Goal: Task Accomplishment & Management: Complete application form

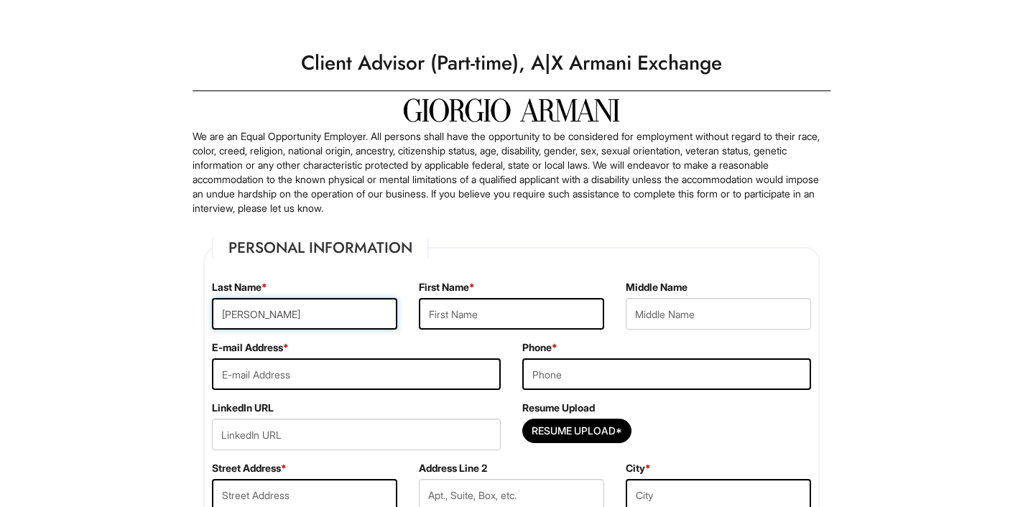
type input "[PERSON_NAME]"
type input "Kaidin"
type input "Bella"
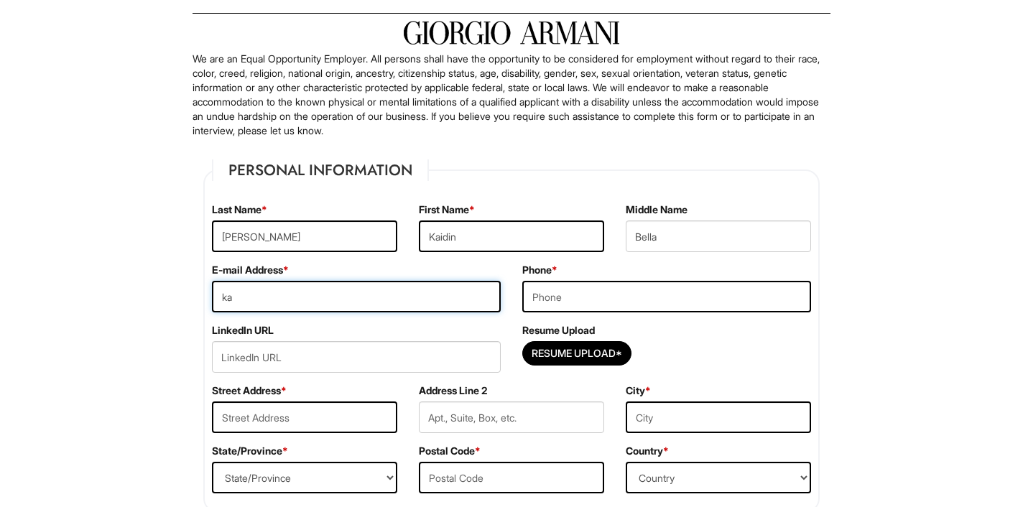
type input "k"
type input "[EMAIL_ADDRESS][DOMAIN_NAME]"
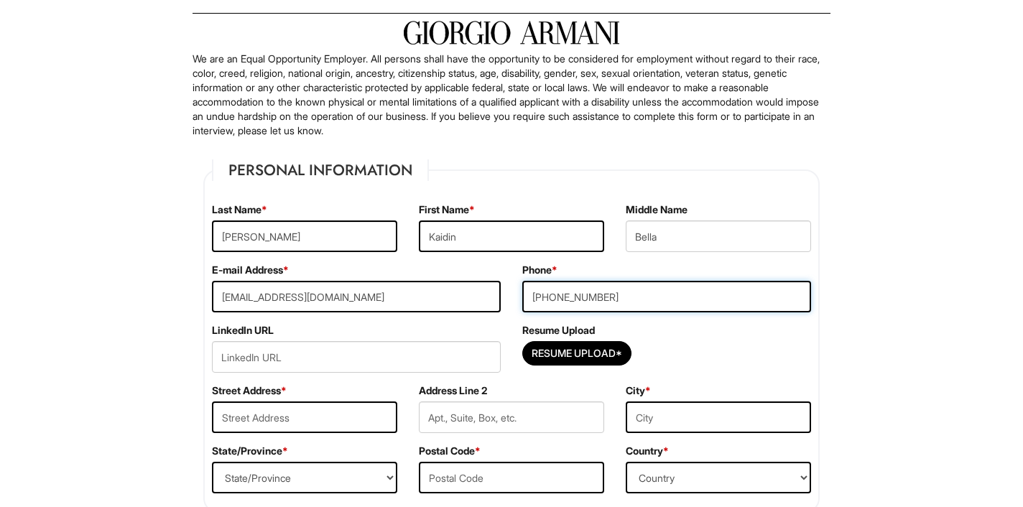
type input "[PHONE_NUMBER]"
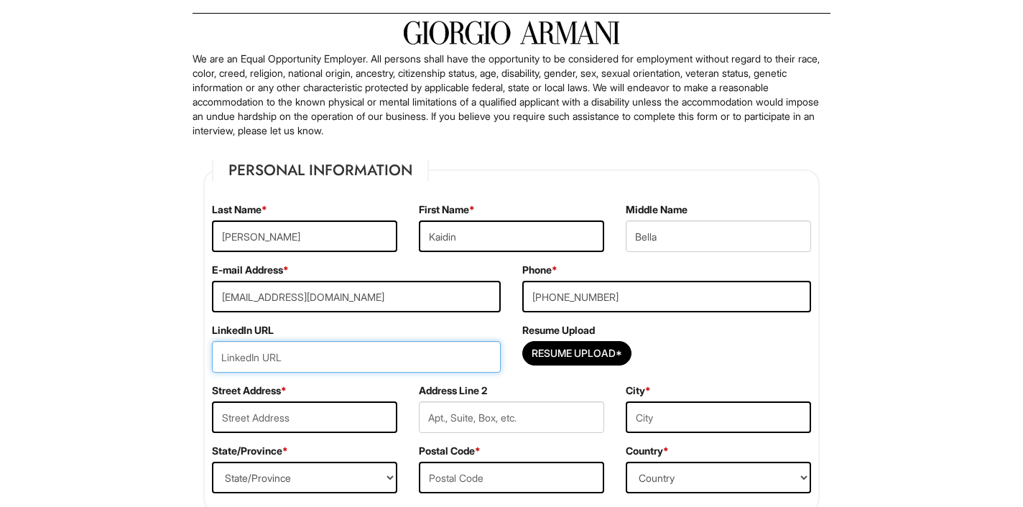
click at [323, 359] on input "url" at bounding box center [356, 357] width 289 height 32
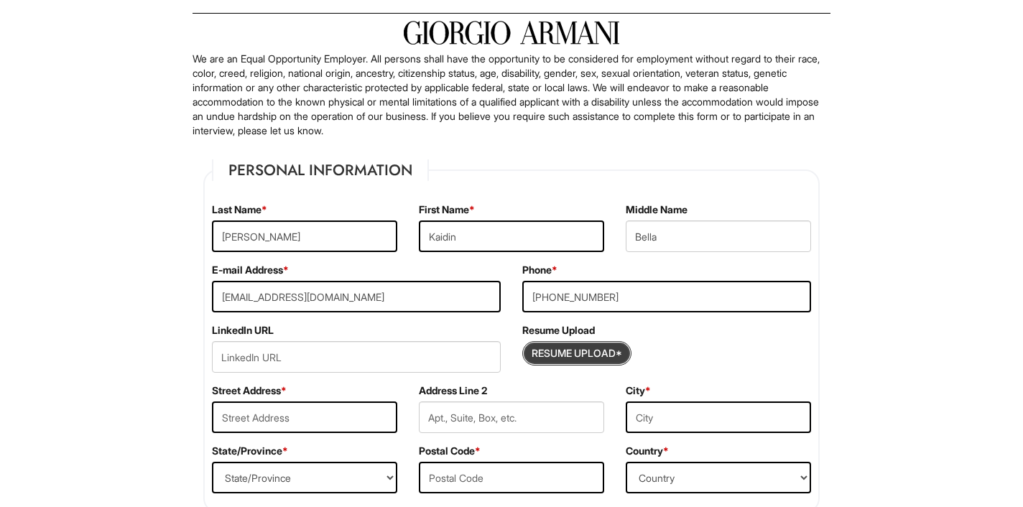
click at [605, 353] on input "Resume Upload*" at bounding box center [577, 353] width 108 height 23
type input "C:\fakepath\Resume.pdf"
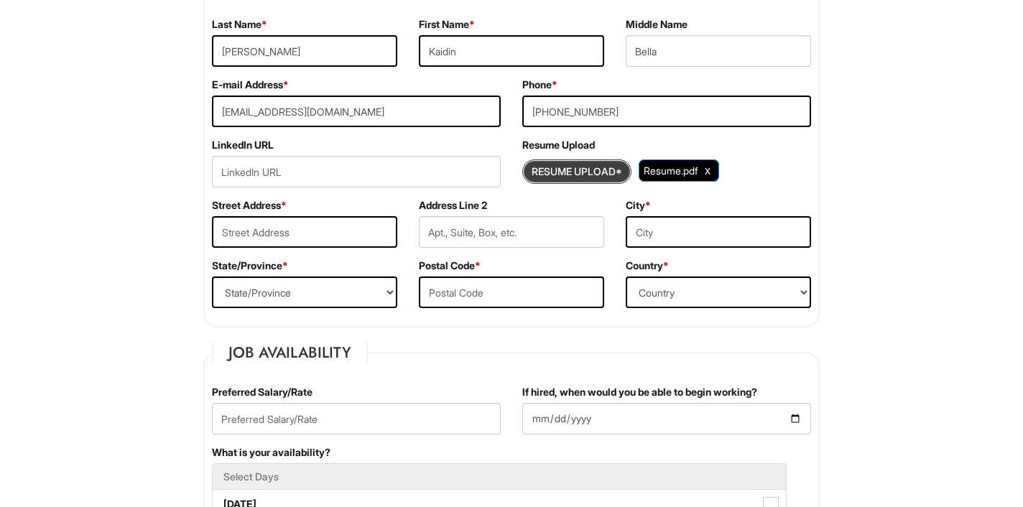
scroll to position [281, 0]
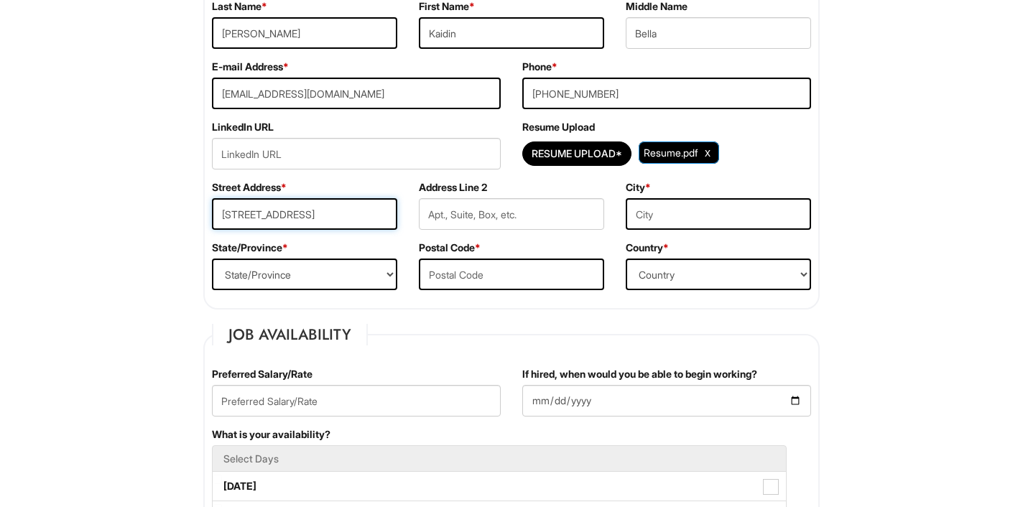
type input "[STREET_ADDRESS]"
type input "14"
type input "[GEOGRAPHIC_DATA]"
select select "FL"
type input "33647"
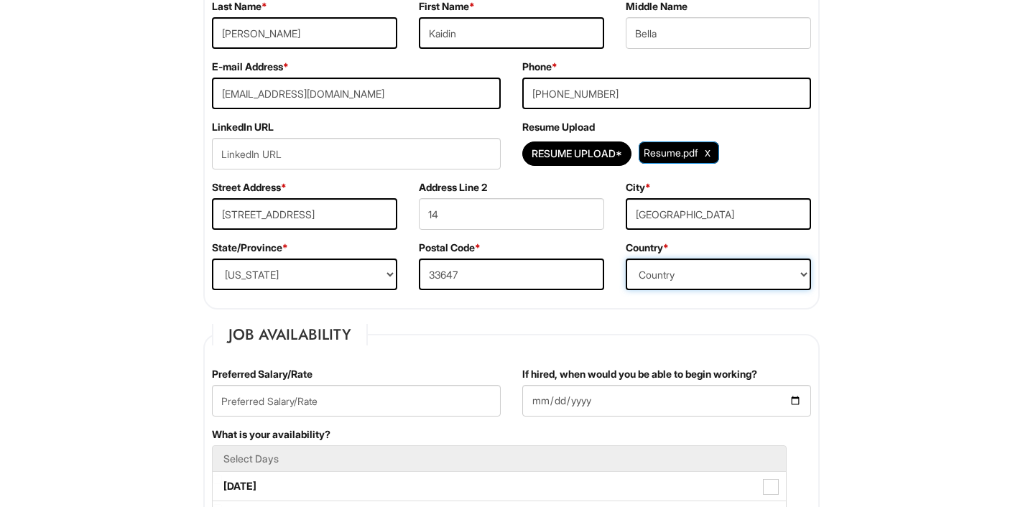
select select "[GEOGRAPHIC_DATA]"
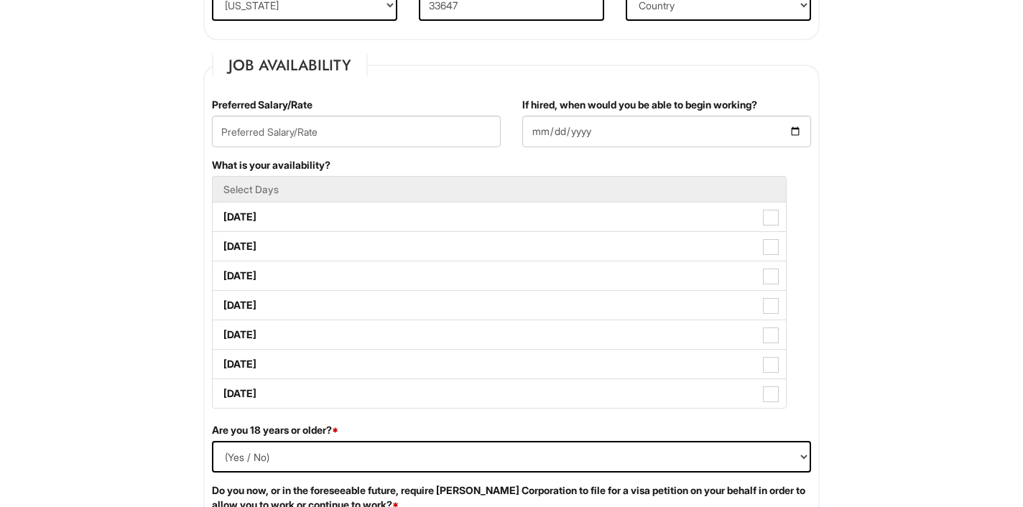
scroll to position [552, 0]
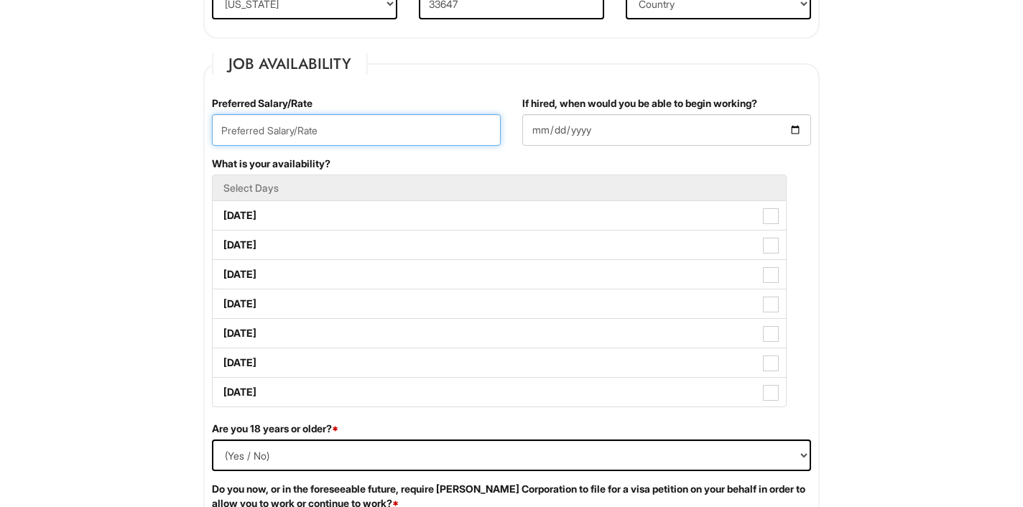
click at [272, 120] on input "text" at bounding box center [356, 130] width 289 height 32
type input "2"
type input "30/hr"
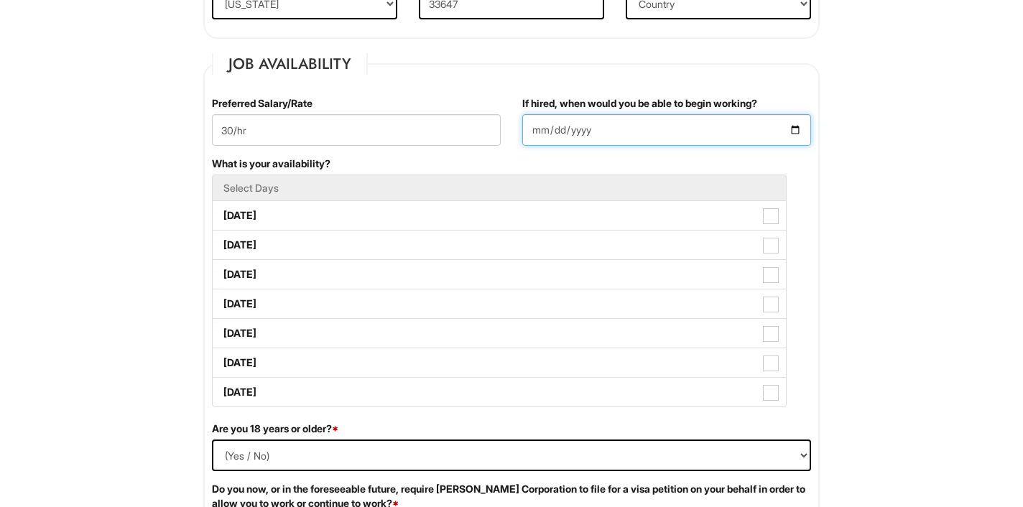
click at [536, 132] on input "If hired, when would you be able to begin working?" at bounding box center [666, 130] width 289 height 32
type input "[DATE]"
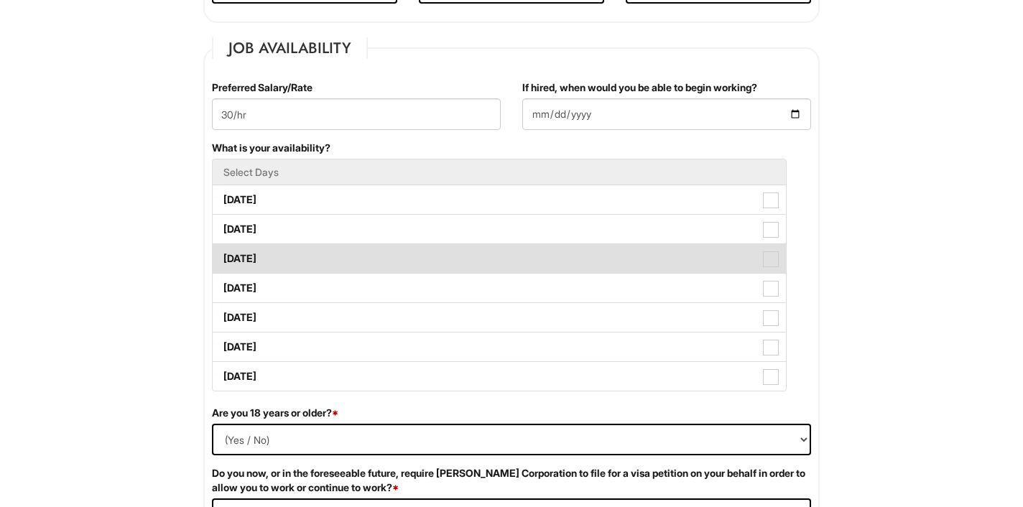
scroll to position [572, 0]
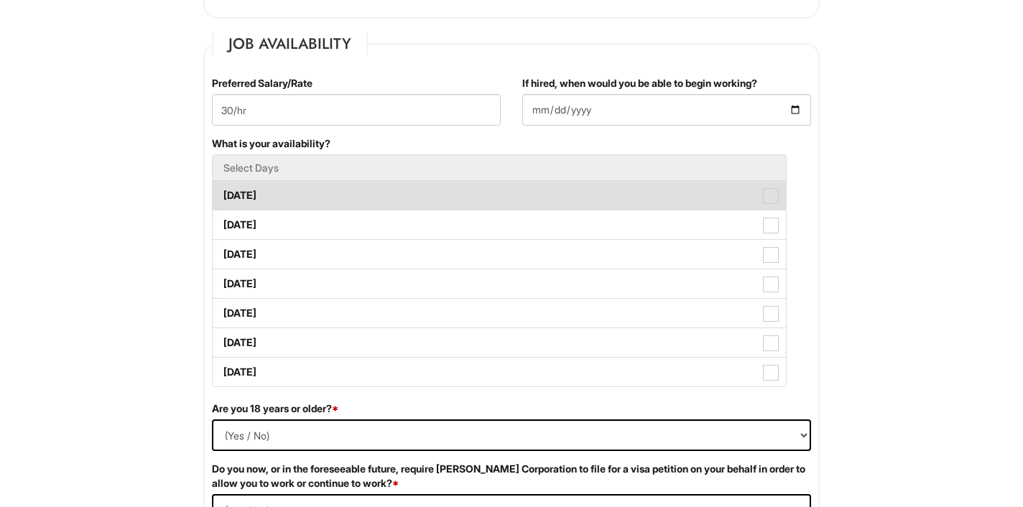
click at [281, 203] on label "[DATE]" at bounding box center [499, 195] width 573 height 29
click at [222, 193] on Available_Monday "[DATE]" at bounding box center [217, 188] width 9 height 9
checkbox Available_Monday "true"
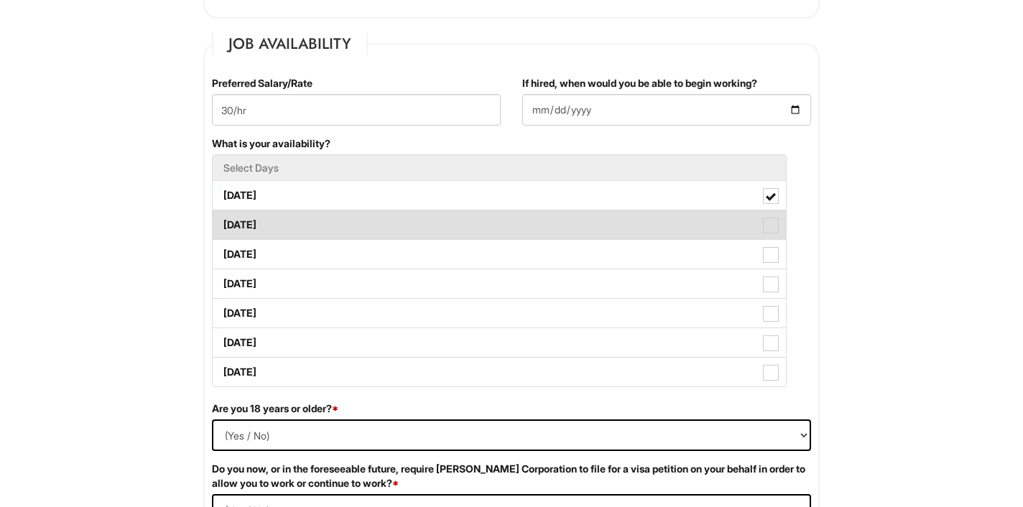
click at [281, 225] on label "[DATE]" at bounding box center [499, 225] width 573 height 29
click at [222, 223] on Available_Tuesday "[DATE]" at bounding box center [217, 217] width 9 height 9
checkbox Available_Tuesday "true"
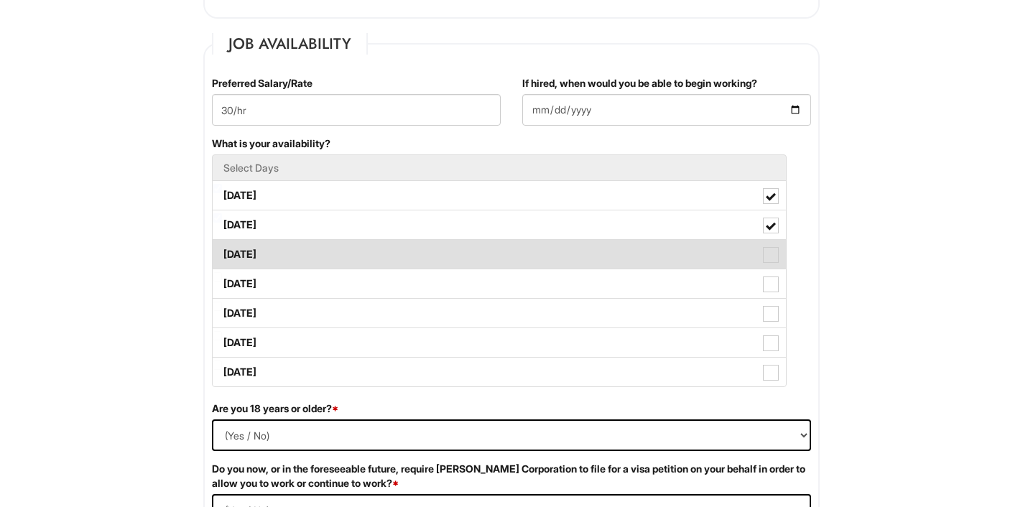
click at [281, 250] on label "[DATE]" at bounding box center [499, 254] width 573 height 29
click at [222, 250] on Available_Wednesday "[DATE]" at bounding box center [217, 247] width 9 height 9
checkbox Available_Wednesday "true"
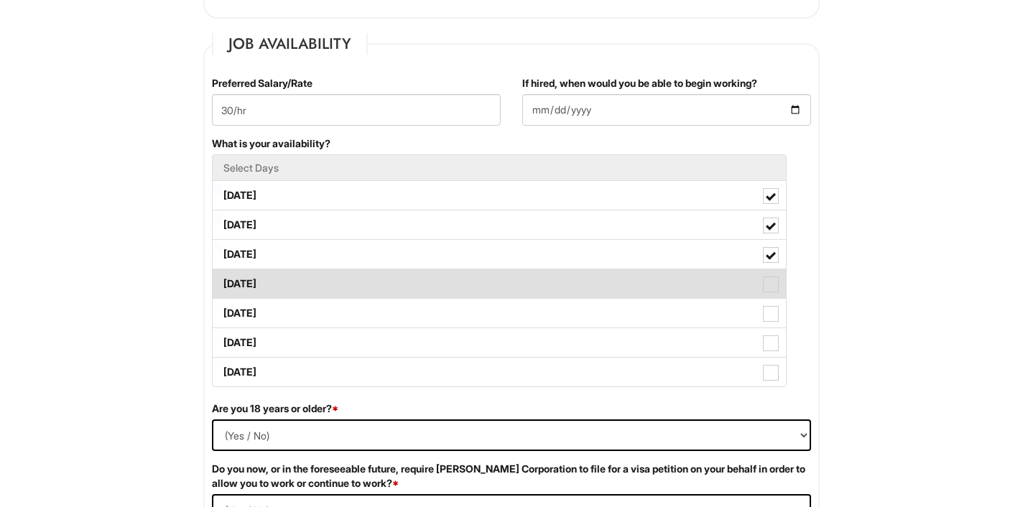
click at [272, 281] on label "[DATE]" at bounding box center [499, 283] width 573 height 29
click at [222, 281] on Available_Thursday "[DATE]" at bounding box center [217, 276] width 9 height 9
checkbox Available_Thursday "true"
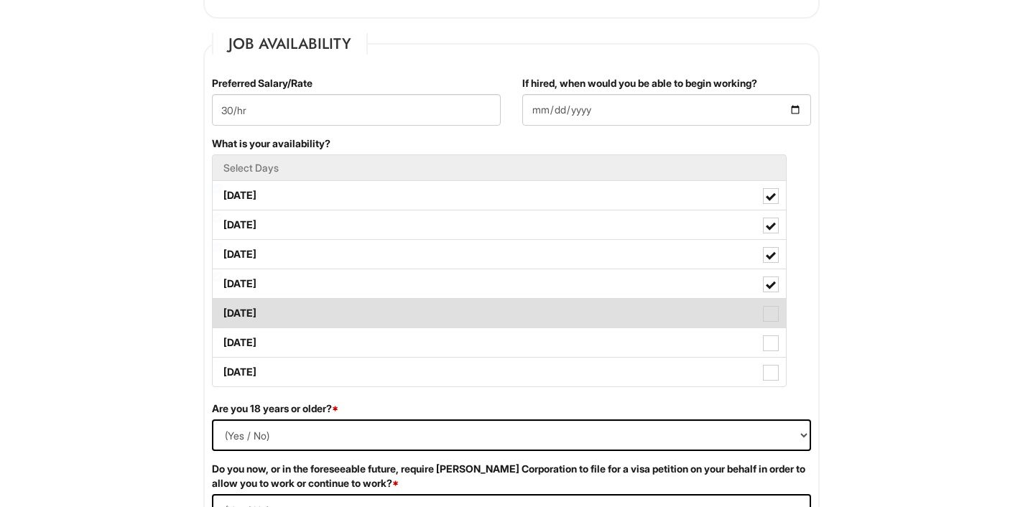
click at [258, 313] on label "[DATE]" at bounding box center [499, 313] width 573 height 29
click at [222, 311] on Available_Friday "[DATE]" at bounding box center [217, 306] width 9 height 9
checkbox Available_Friday "true"
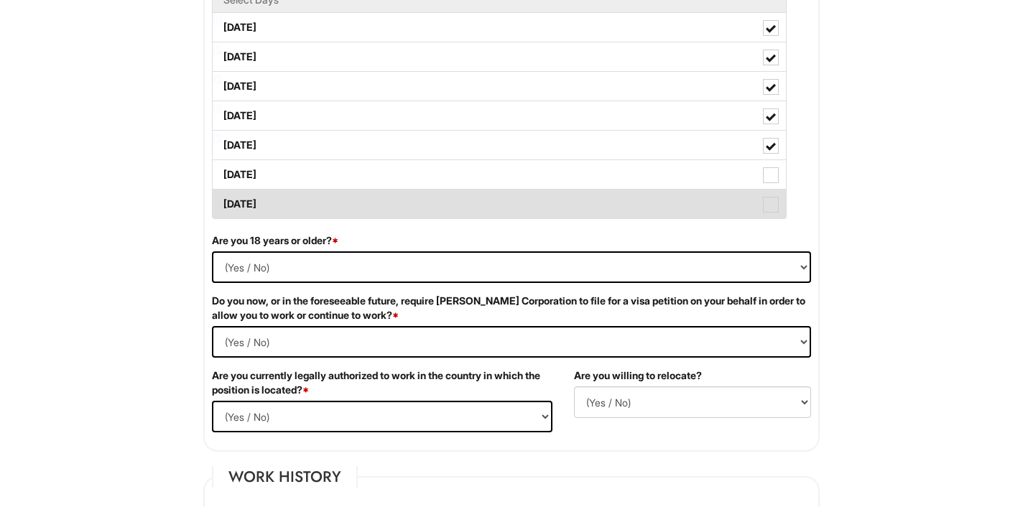
scroll to position [741, 0]
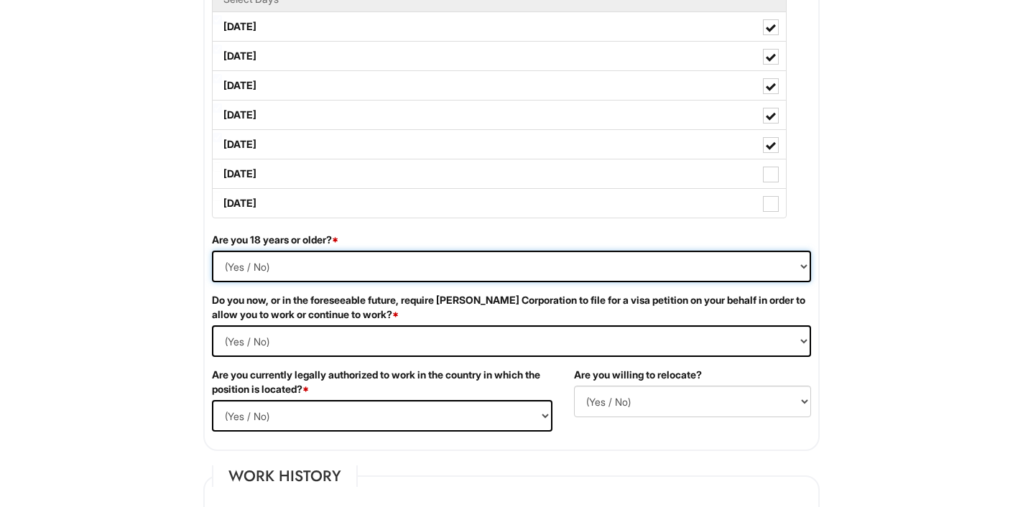
select select "Yes"
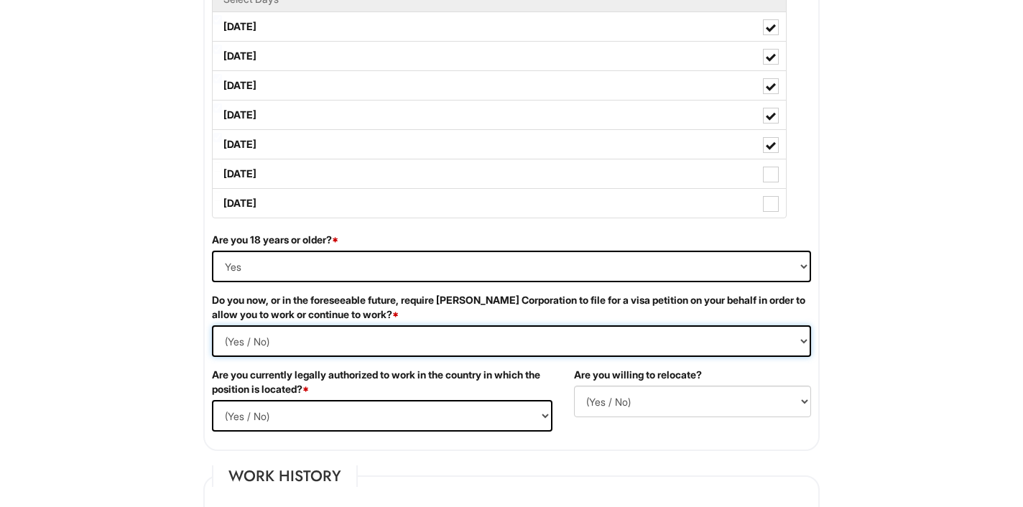
select Required "No"
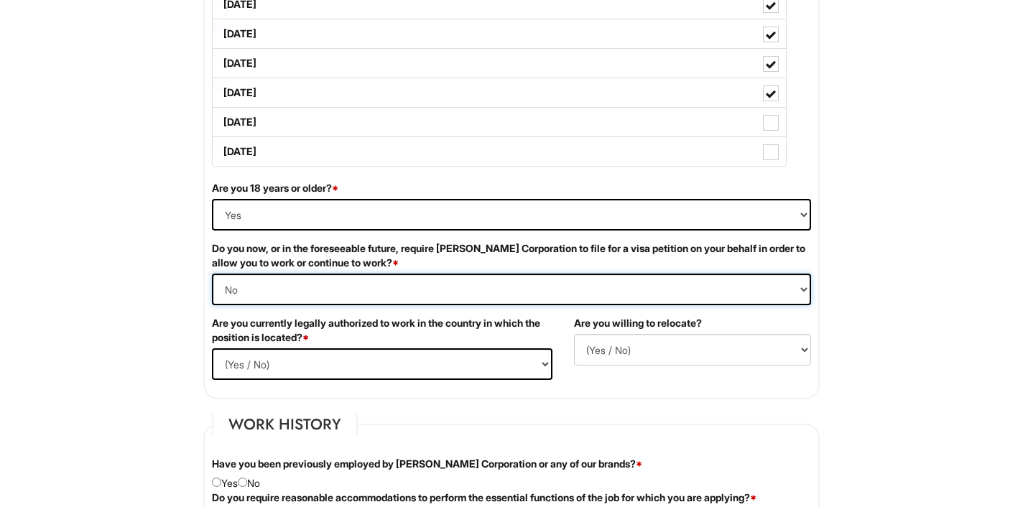
scroll to position [795, 0]
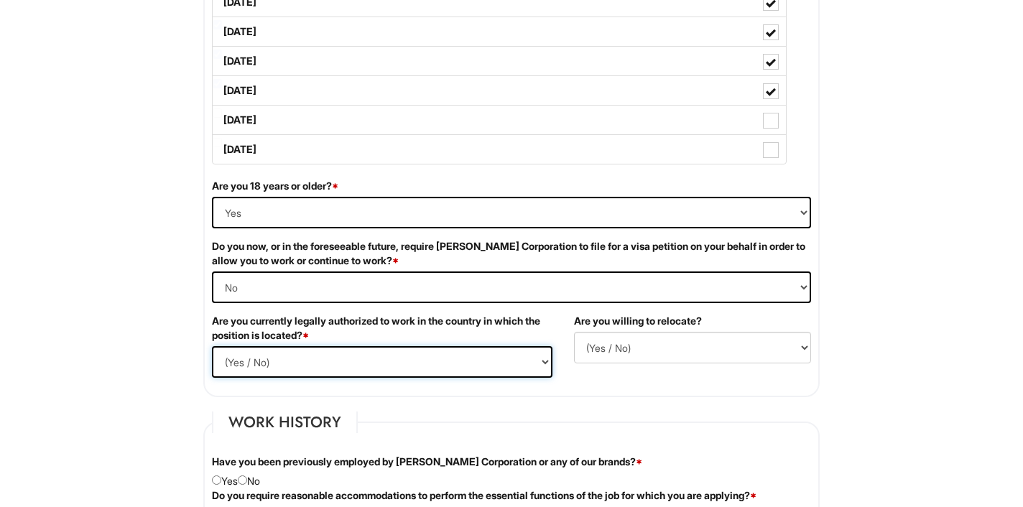
select select "Yes"
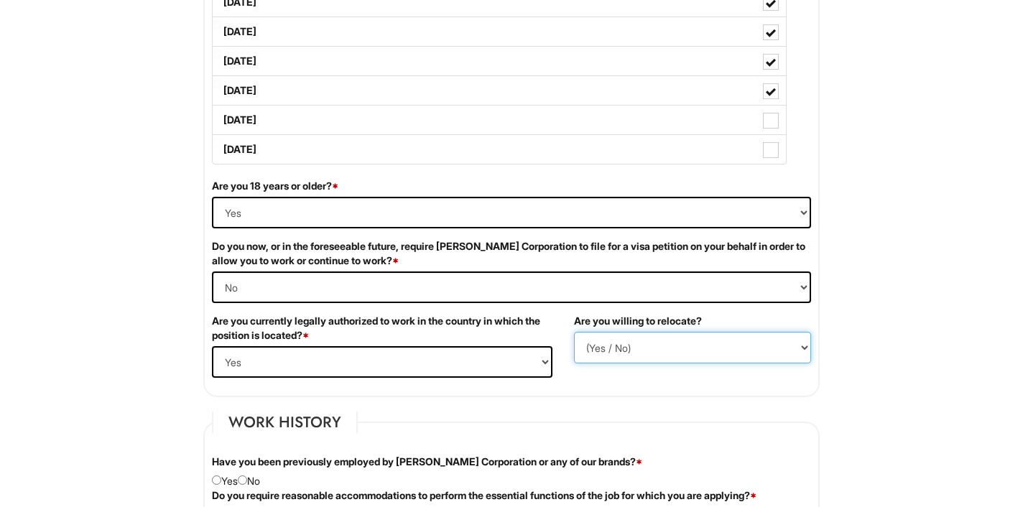
select select "N"
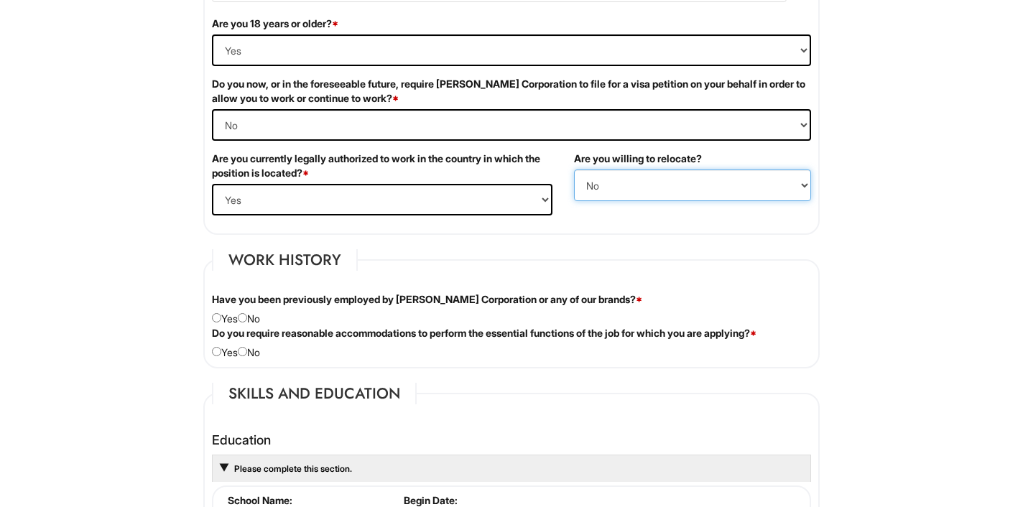
scroll to position [959, 0]
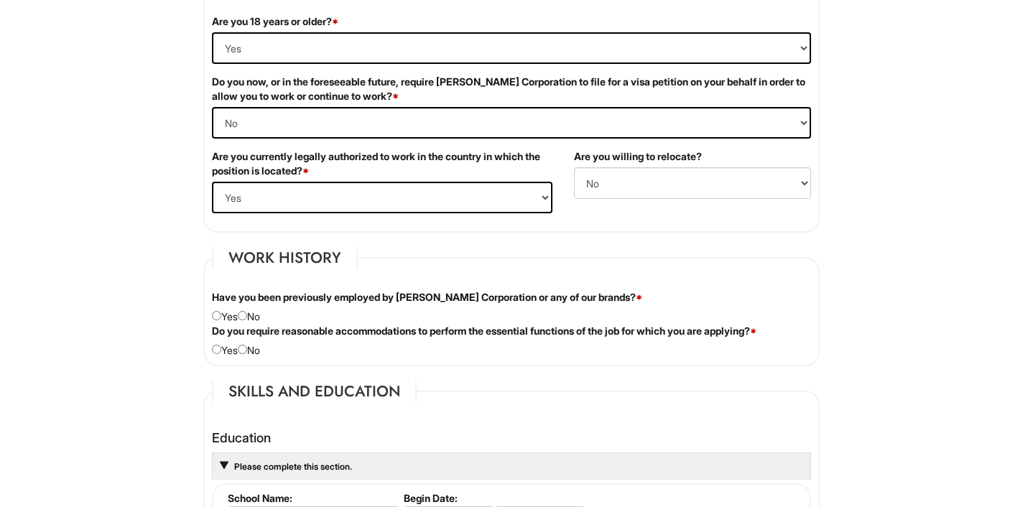
click at [245, 317] on input "radio" at bounding box center [242, 315] width 9 height 9
radio input "true"
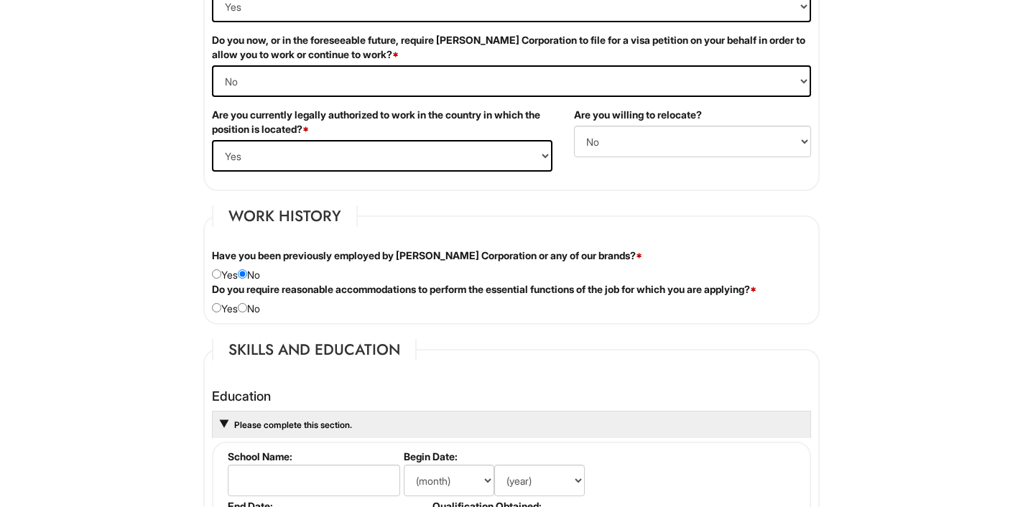
scroll to position [1014, 0]
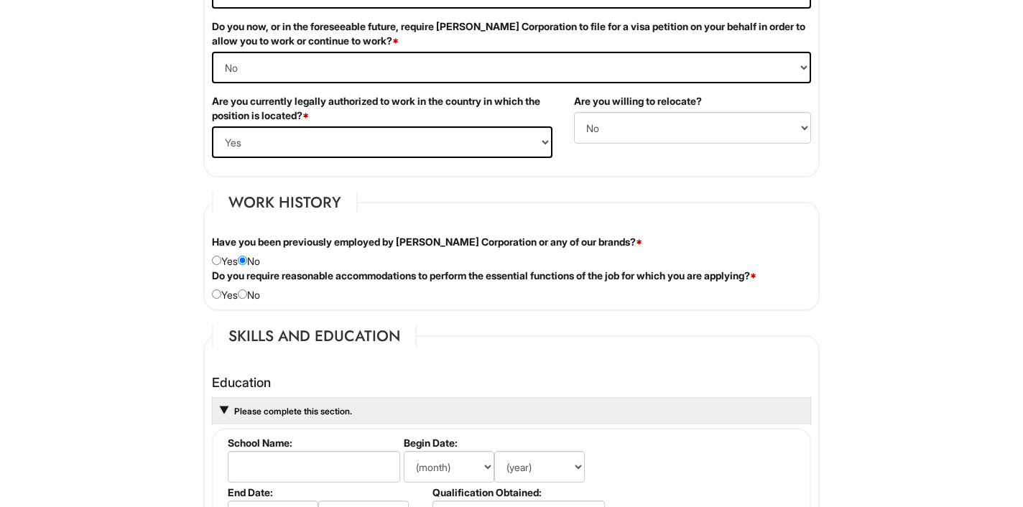
click at [215, 292] on input "radio" at bounding box center [216, 294] width 9 height 9
radio input "true"
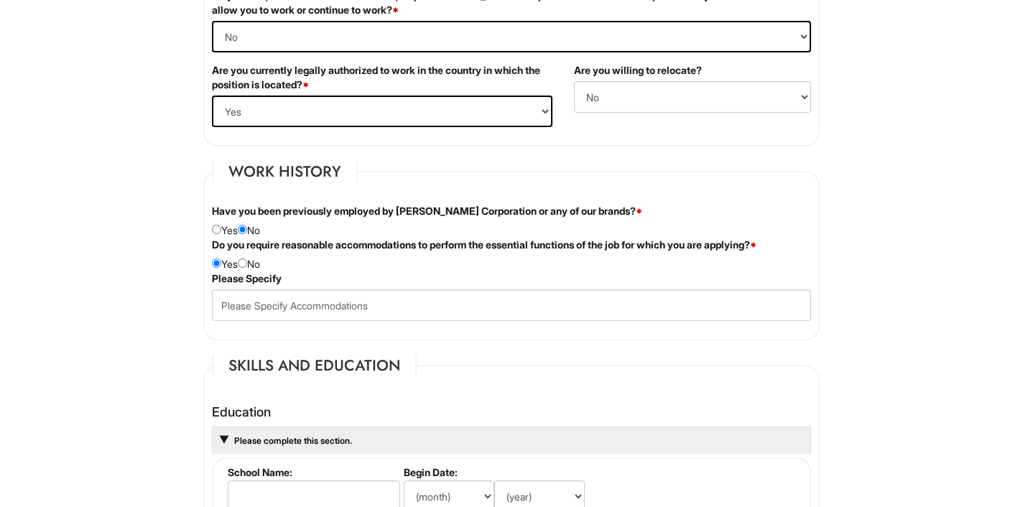
scroll to position [1047, 0]
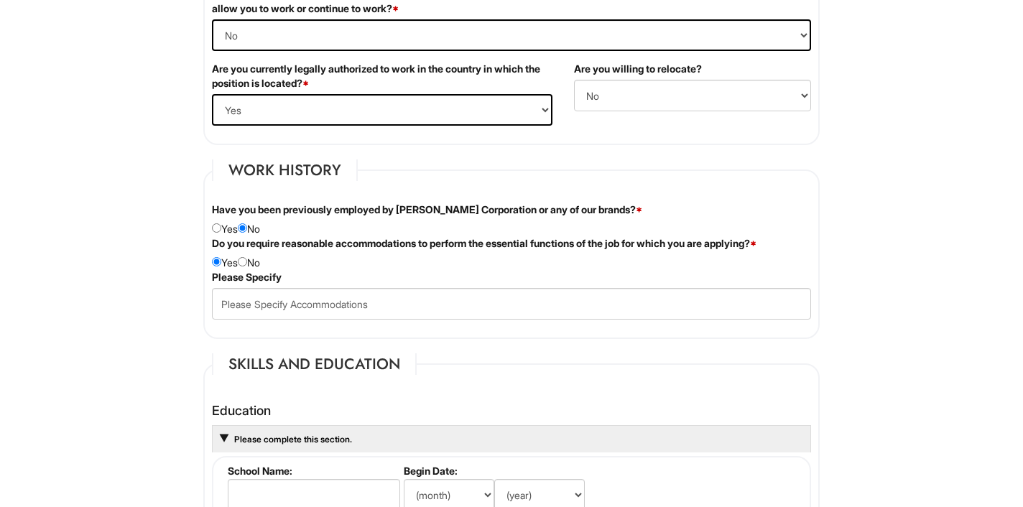
click at [247, 262] on input "radio" at bounding box center [242, 261] width 9 height 9
radio input "true"
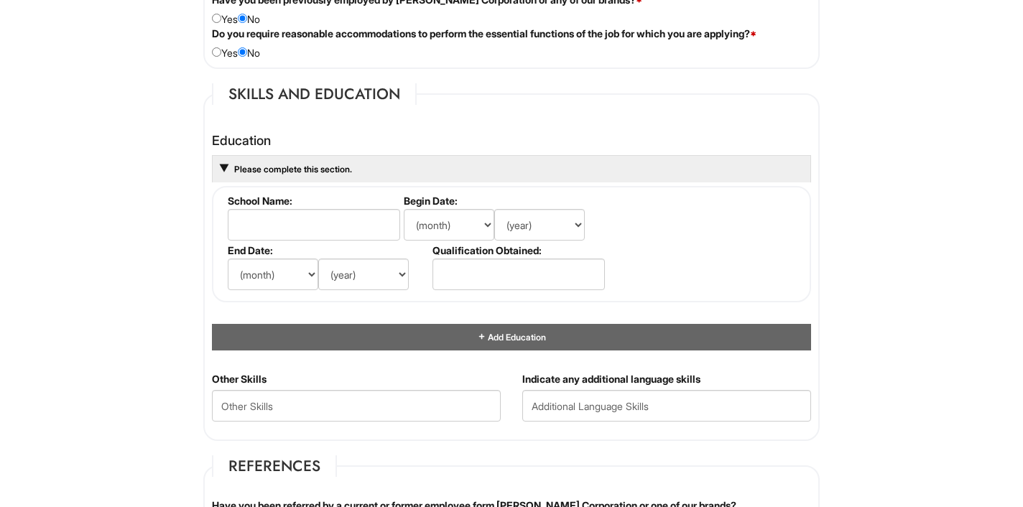
scroll to position [1257, 0]
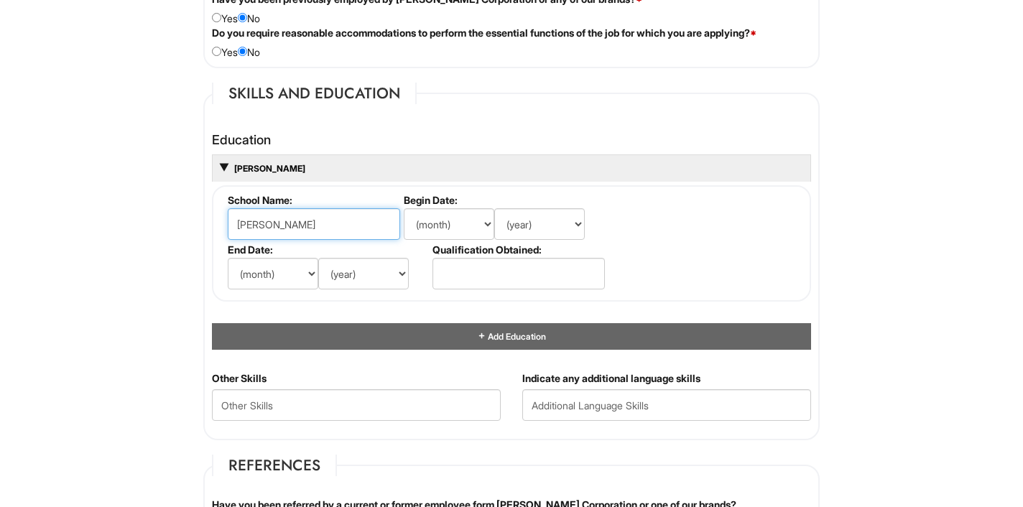
type input "[PERSON_NAME]"
select select "10"
select select "2020"
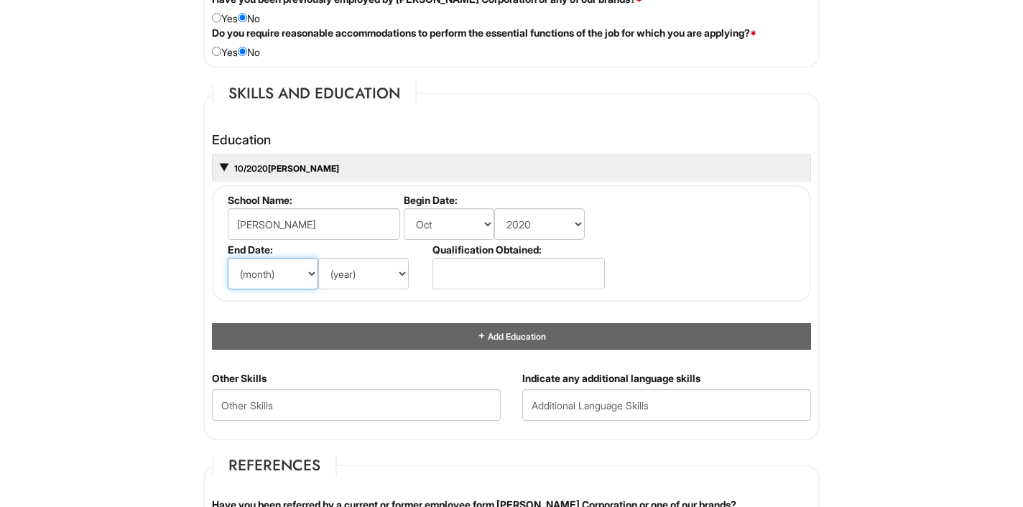
select select "6"
select select "2022"
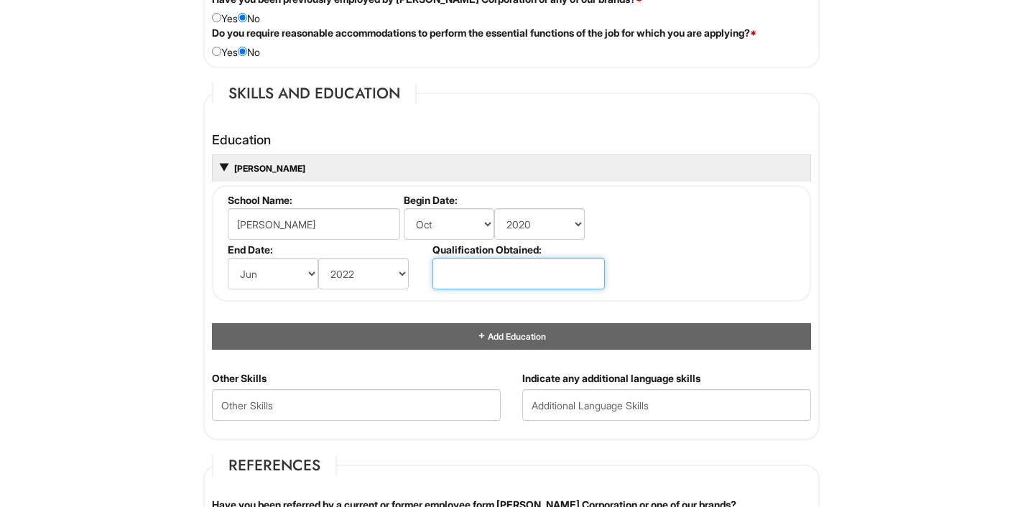
click at [513, 275] on input "text" at bounding box center [519, 274] width 172 height 32
click at [477, 269] on input "Assosiates Degree" at bounding box center [519, 274] width 172 height 32
type input "Associate's Degree"
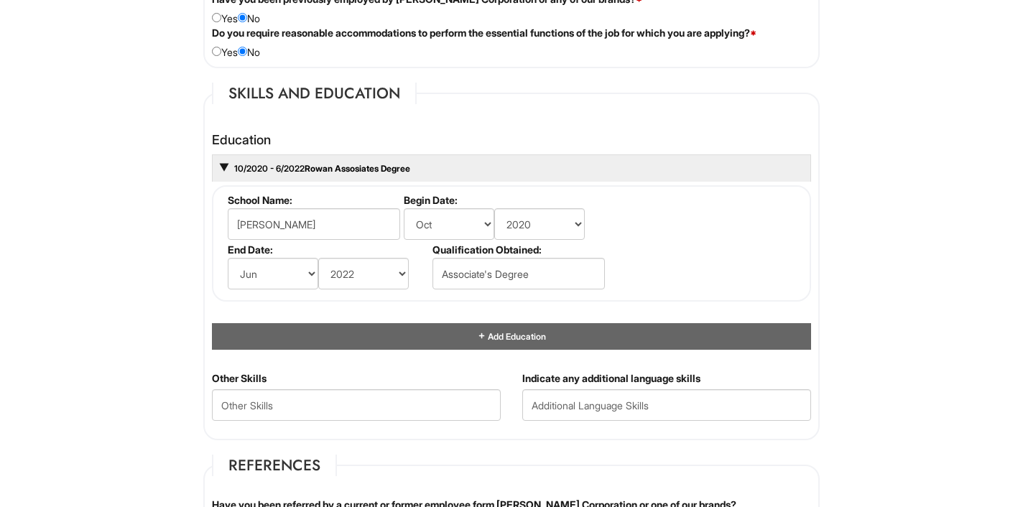
click at [770, 225] on fieldset "School Name: Rowan Begin Date: (month) Jan Feb Mar Apr May Jun [DATE] Aug Sep O…" at bounding box center [511, 243] width 599 height 116
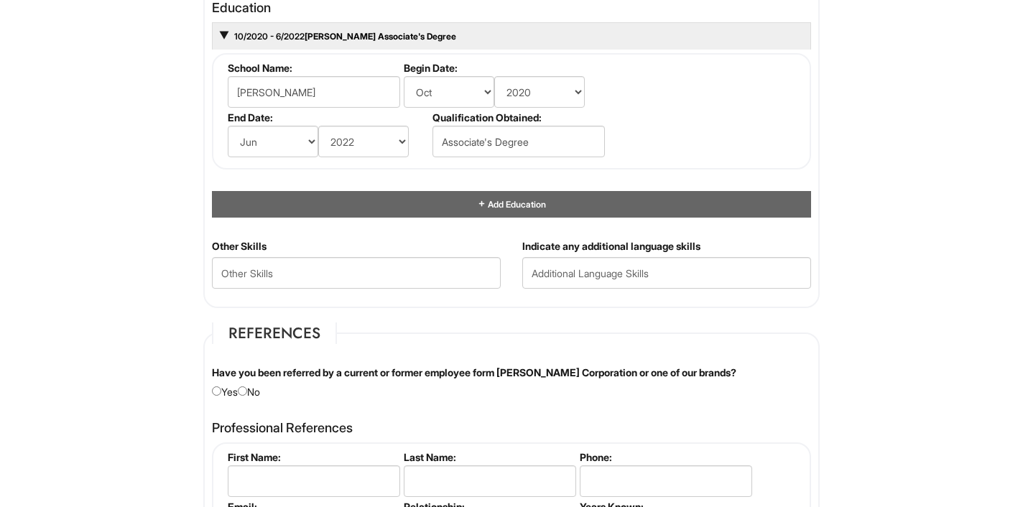
scroll to position [1446, 0]
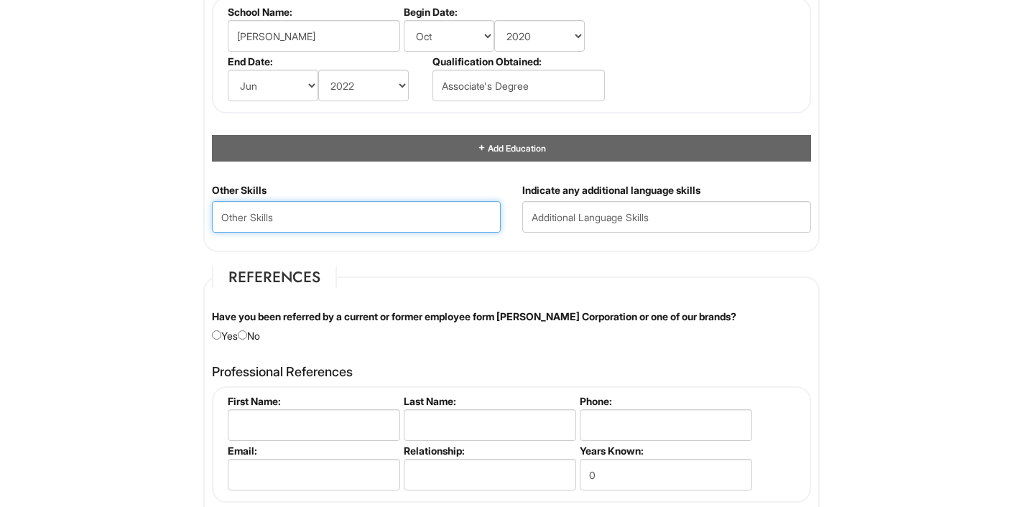
click at [333, 222] on Skills "text" at bounding box center [356, 217] width 289 height 32
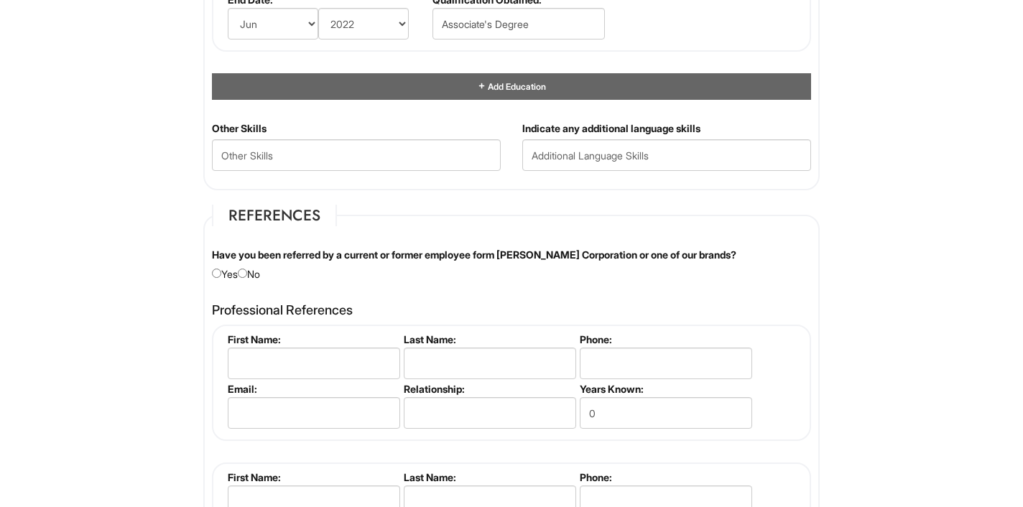
scroll to position [1519, 0]
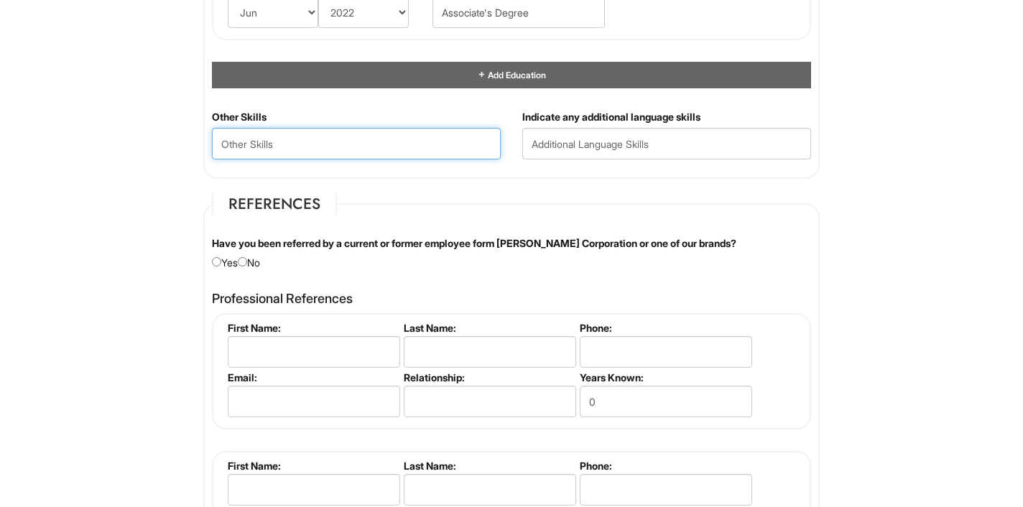
click at [403, 152] on Skills "text" at bounding box center [356, 144] width 289 height 32
type Skills "Digital Marketing and Sales"
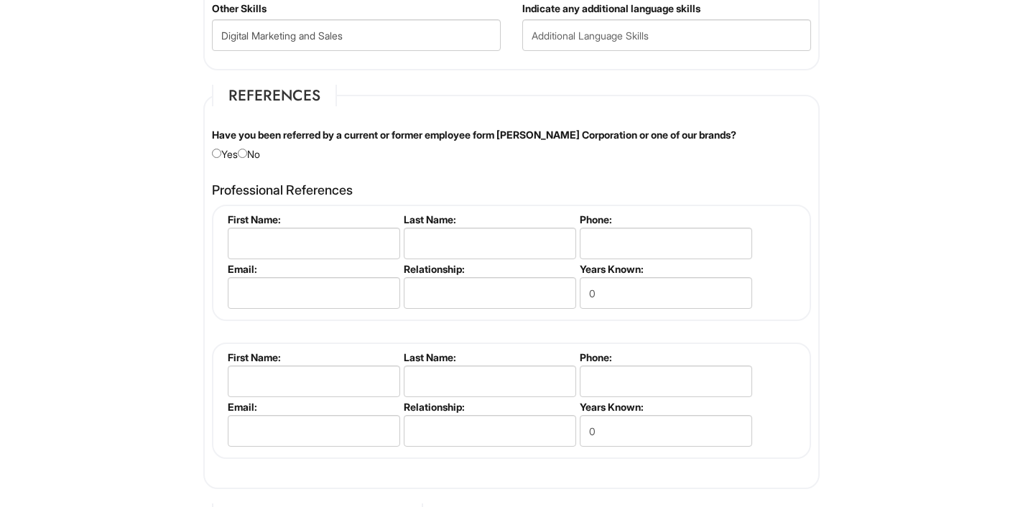
scroll to position [1637, 0]
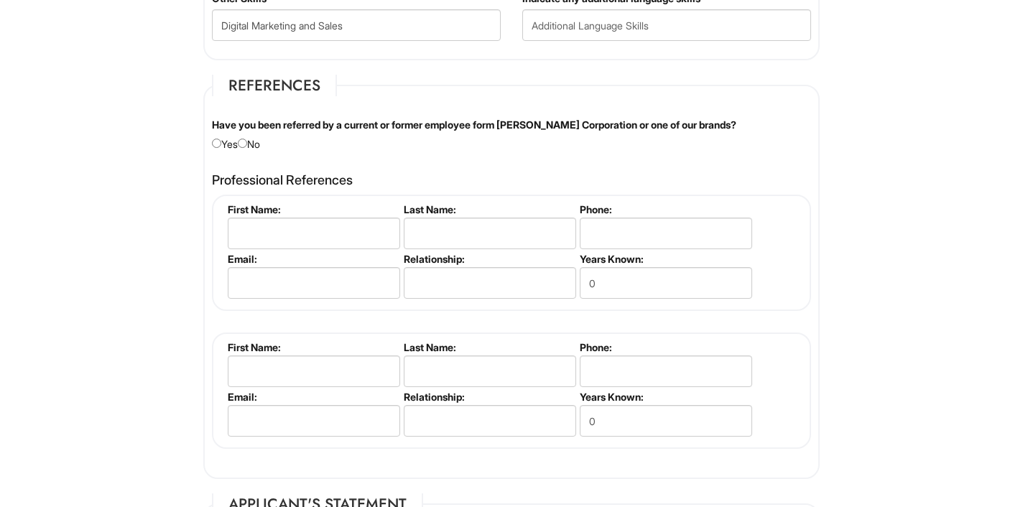
click at [246, 141] on input "radio" at bounding box center [242, 143] width 9 height 9
radio input "true"
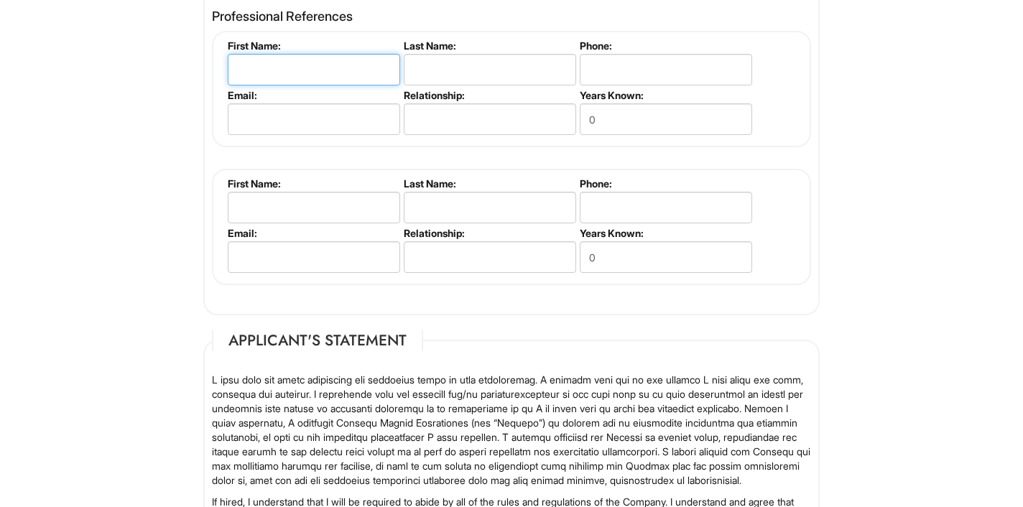
scroll to position [1805, 0]
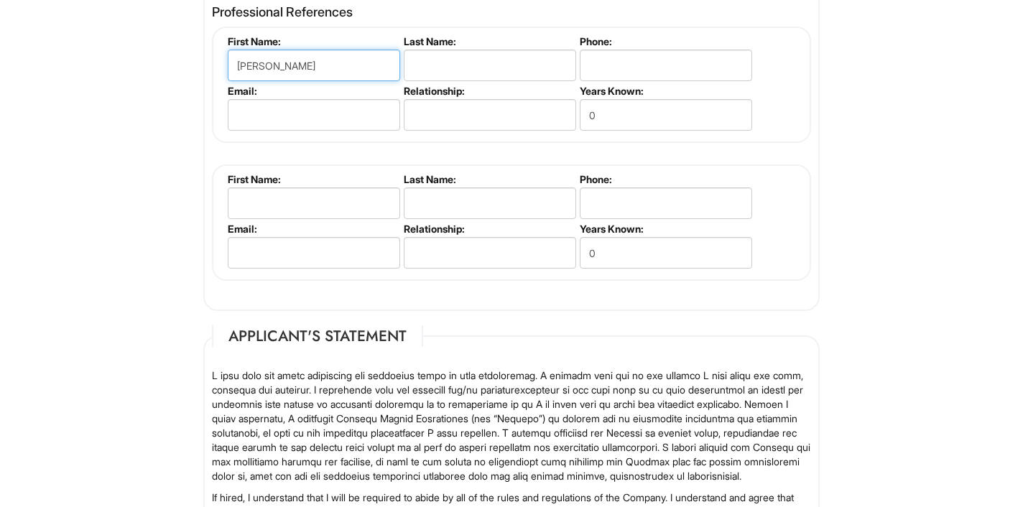
type input "[PERSON_NAME]"
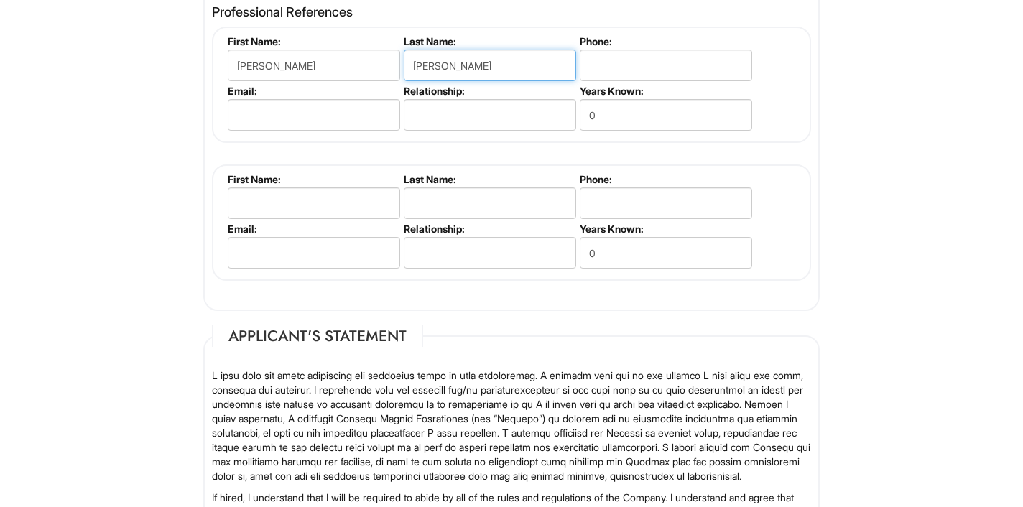
type input "[PERSON_NAME]"
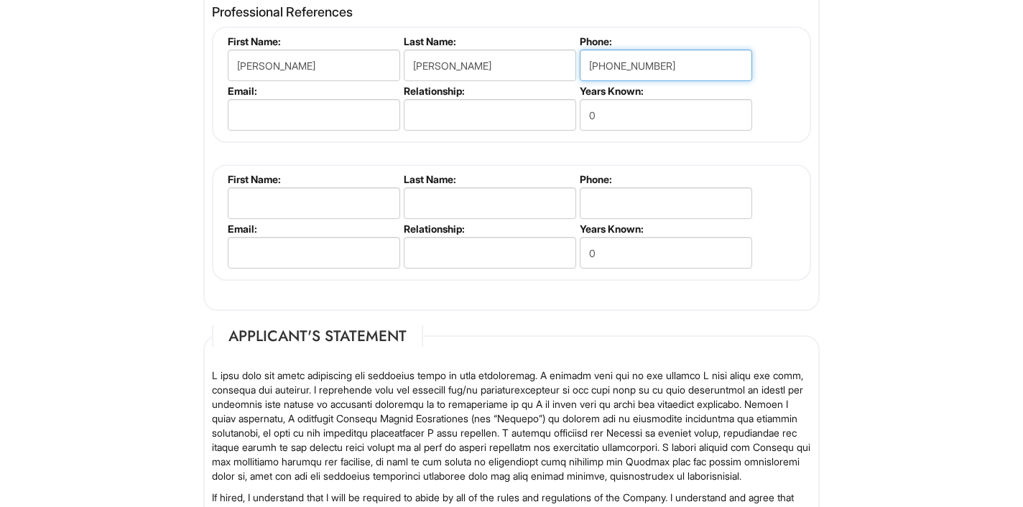
type input "[PHONE_NUMBER]"
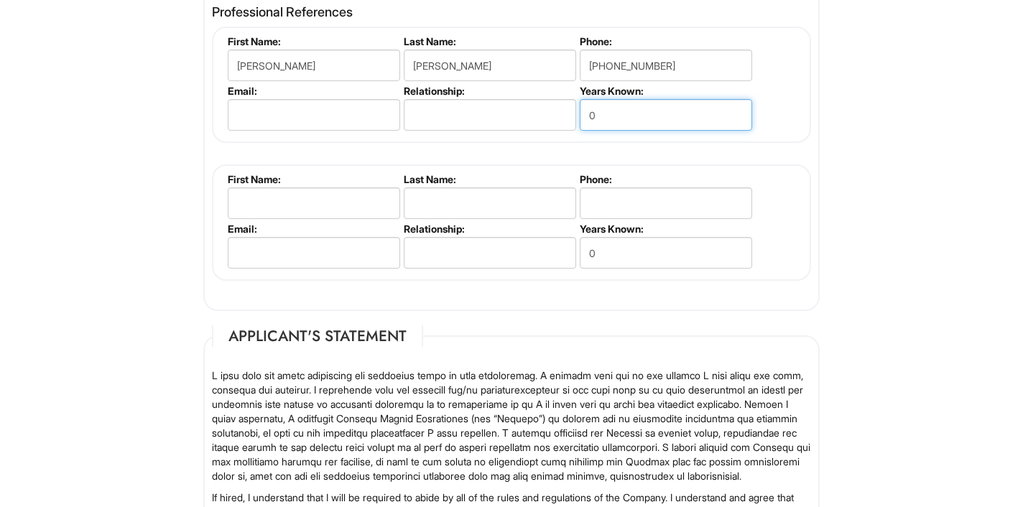
click at [623, 108] on input "0" at bounding box center [666, 115] width 172 height 32
type input "3"
type input "5"
click at [494, 112] on input "text" at bounding box center [490, 115] width 172 height 32
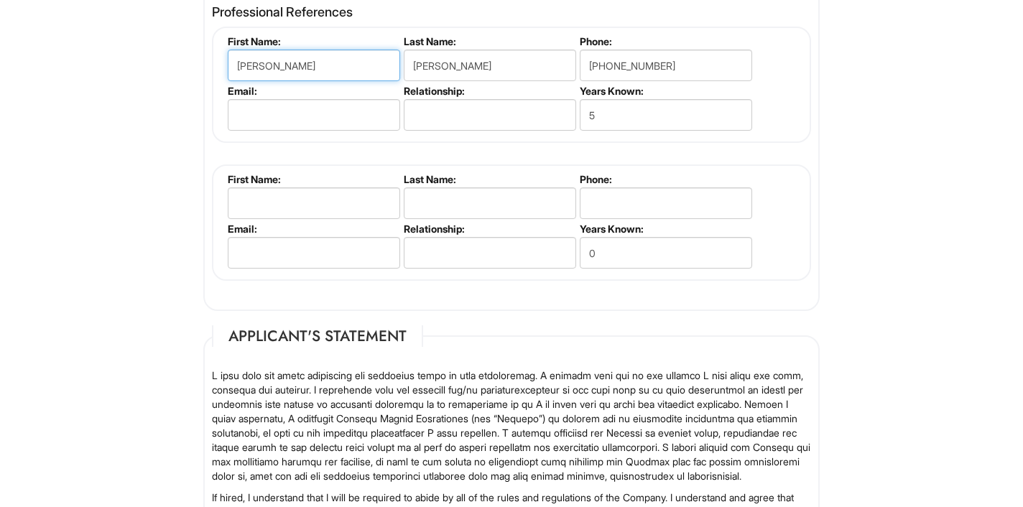
click at [294, 69] on input "[PERSON_NAME]" at bounding box center [314, 66] width 172 height 32
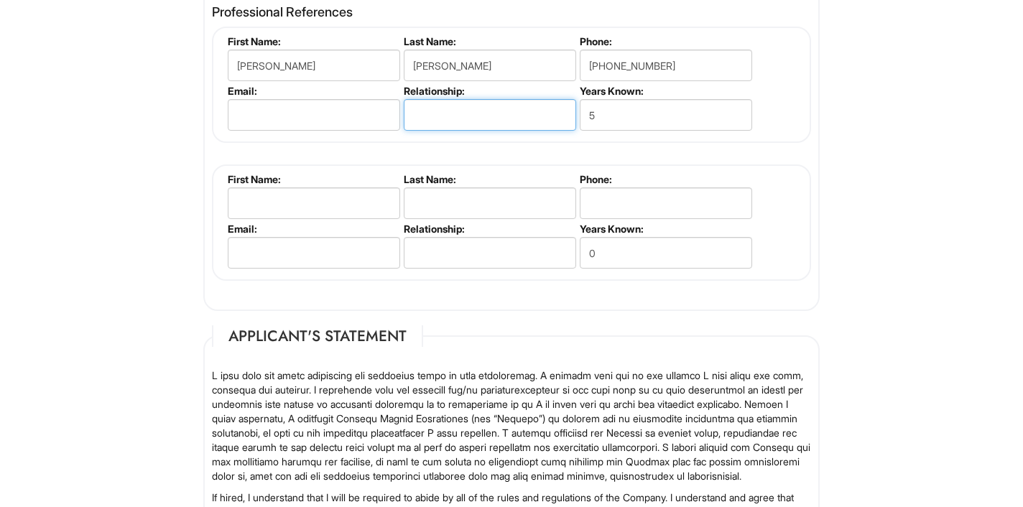
click at [427, 107] on input "text" at bounding box center [490, 115] width 172 height 32
click at [621, 105] on input "5" at bounding box center [666, 115] width 172 height 32
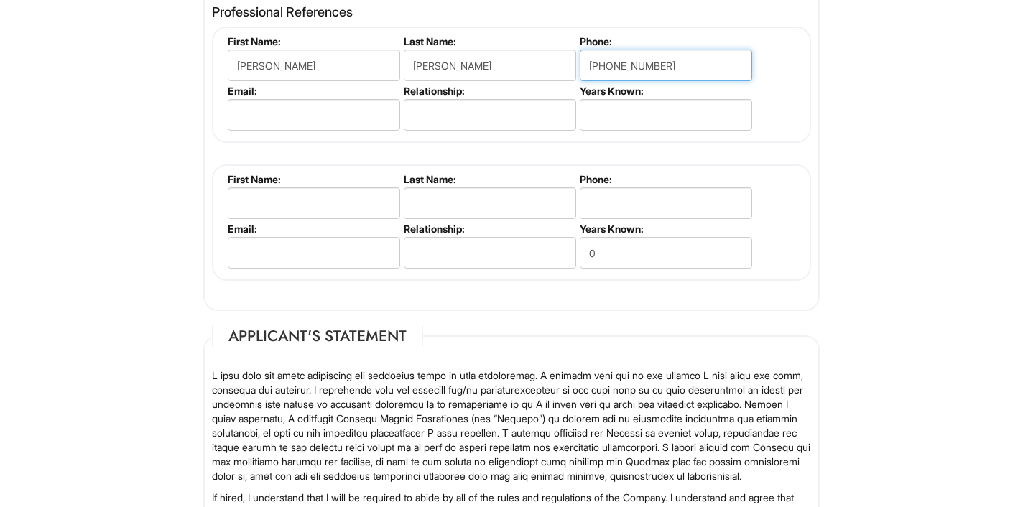
click at [632, 65] on input "[PHONE_NUMBER]" at bounding box center [666, 66] width 172 height 32
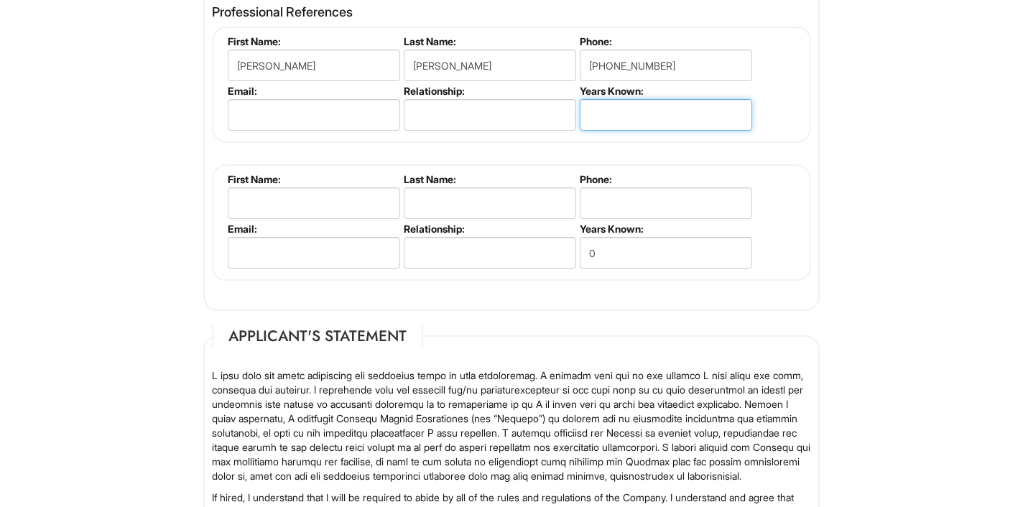
click at [705, 109] on input "text" at bounding box center [666, 115] width 172 height 32
type input "5"
click at [609, 105] on input "5" at bounding box center [666, 115] width 172 height 32
click at [609, 106] on input "5" at bounding box center [666, 115] width 172 height 32
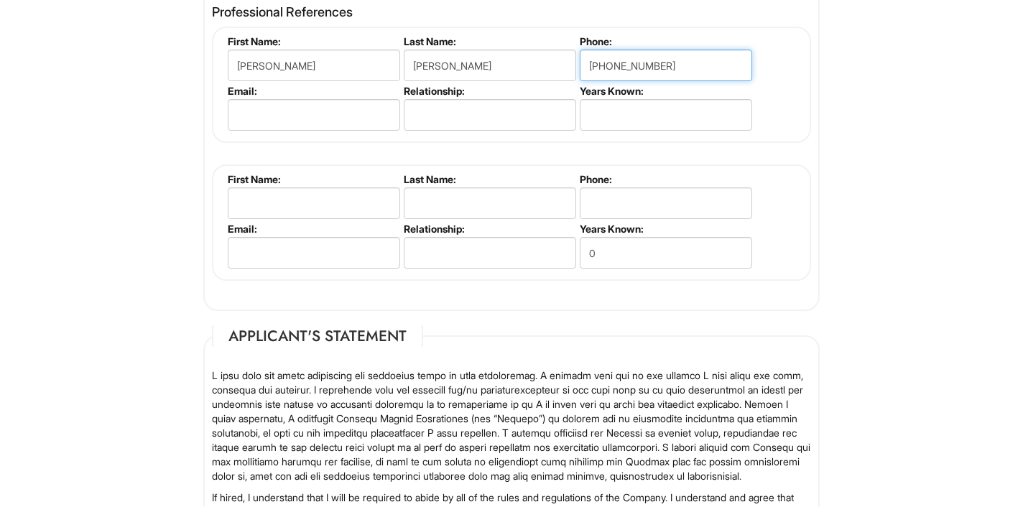
click at [642, 70] on input "[PHONE_NUMBER]" at bounding box center [666, 66] width 172 height 32
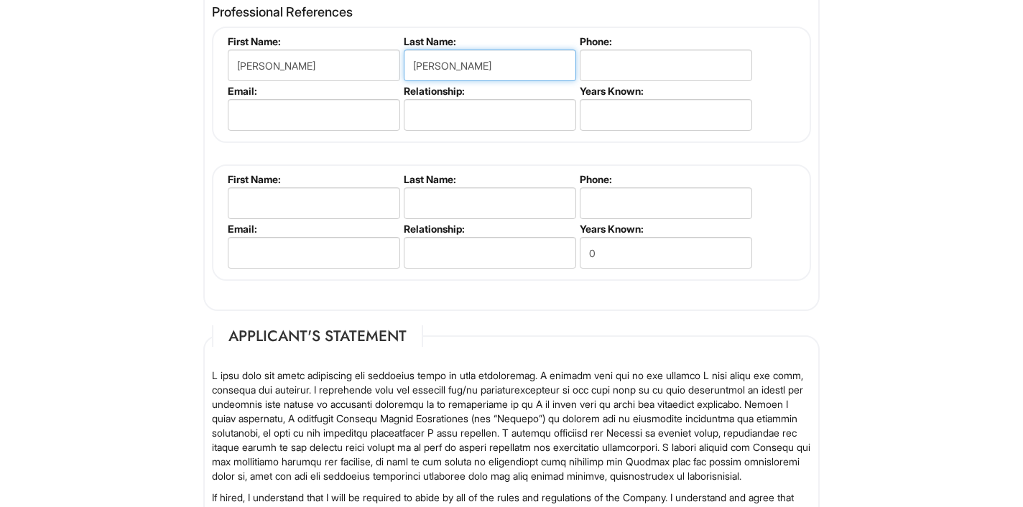
click at [441, 65] on input "[PERSON_NAME]" at bounding box center [490, 66] width 172 height 32
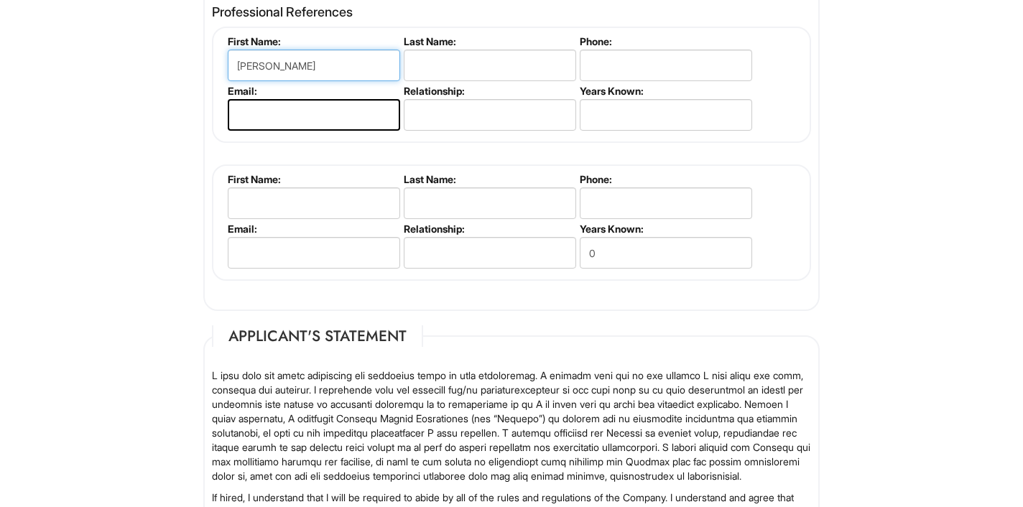
click at [320, 68] on input "[PERSON_NAME]" at bounding box center [314, 66] width 172 height 32
type input "j"
type input "[PERSON_NAME]"
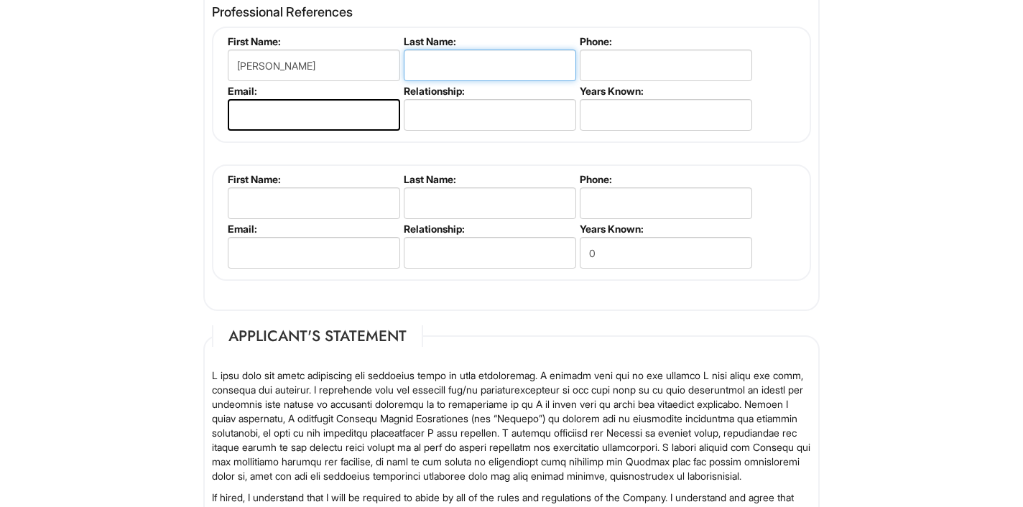
click at [469, 50] on input "text" at bounding box center [490, 66] width 172 height 32
type input "[PERSON_NAME]"
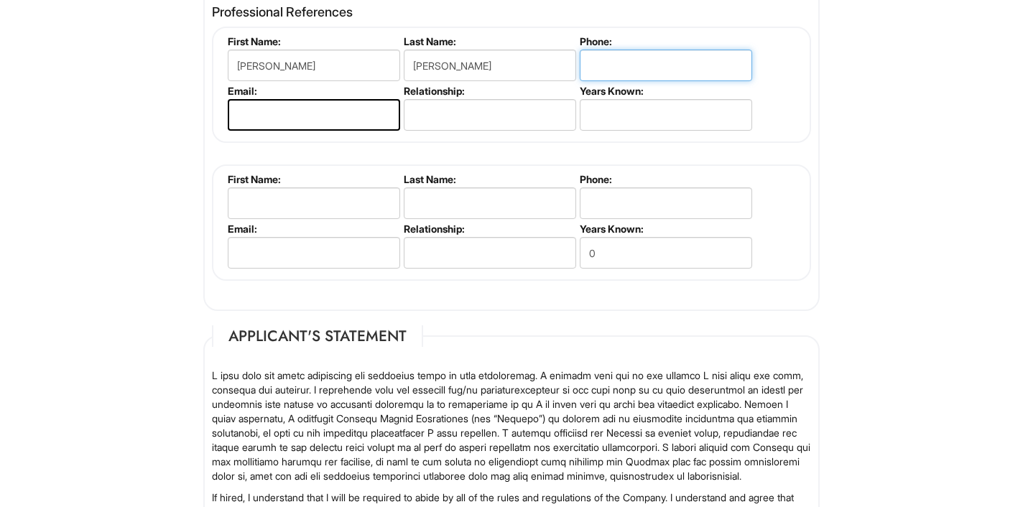
click at [661, 50] on input "tel" at bounding box center [666, 66] width 172 height 32
click at [619, 57] on input "[PHONE_NUMBER]" at bounding box center [666, 66] width 172 height 32
type input "[PHONE_NUMBER]"
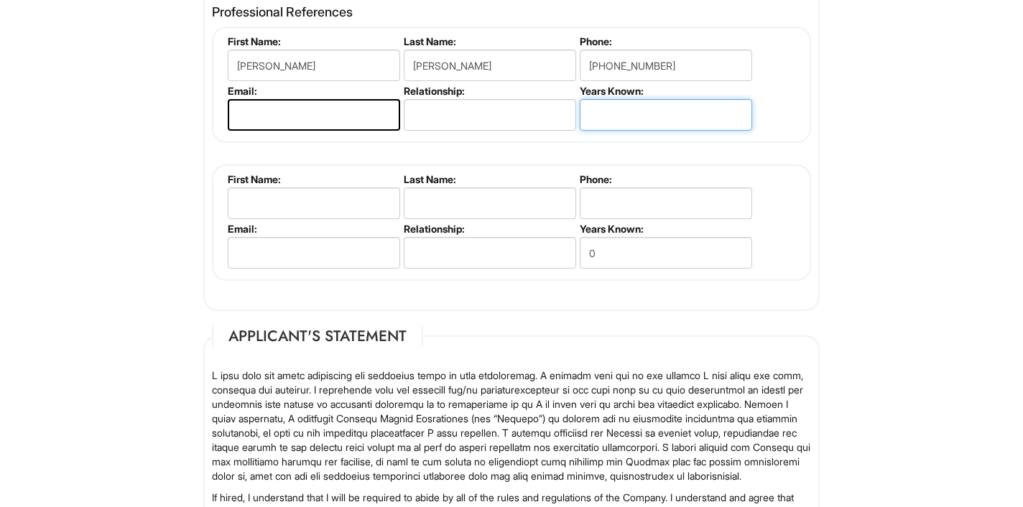
click at [632, 109] on input "text" at bounding box center [666, 115] width 172 height 32
type input "3"
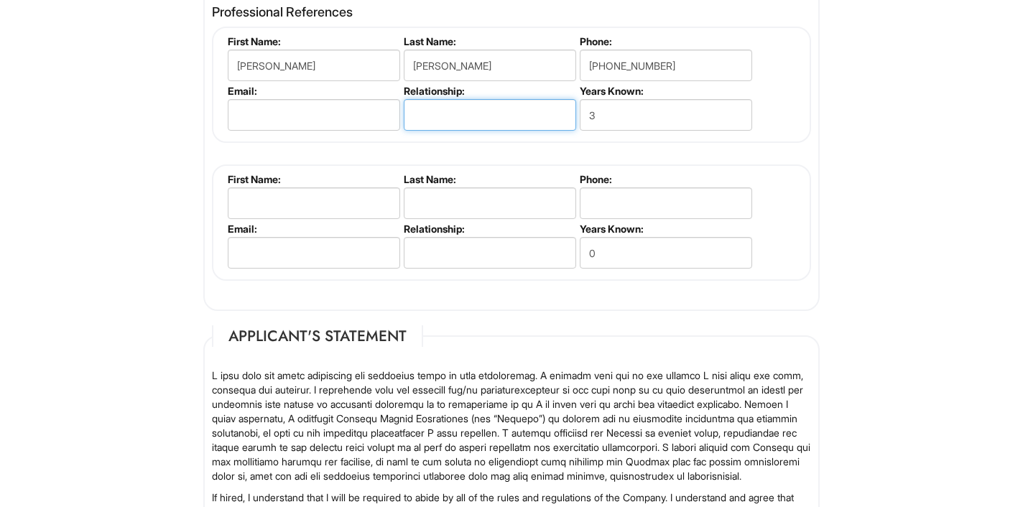
click at [510, 119] on input "text" at bounding box center [490, 115] width 172 height 32
click at [486, 110] on input "Met Networking" at bounding box center [490, 115] width 172 height 32
type input "Business"
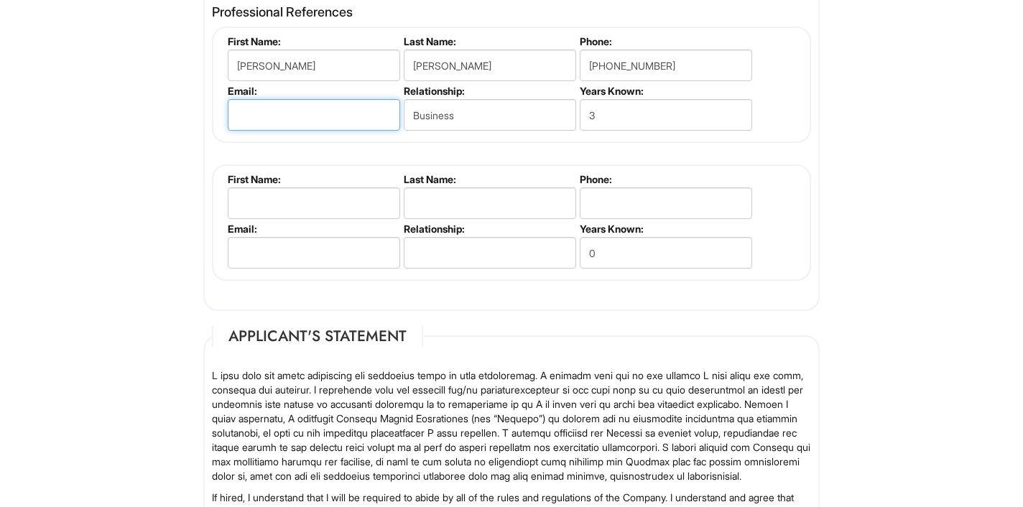
click at [284, 107] on input "email" at bounding box center [314, 115] width 172 height 32
type input "[EMAIL_ADDRESS][DOMAIN_NAME]"
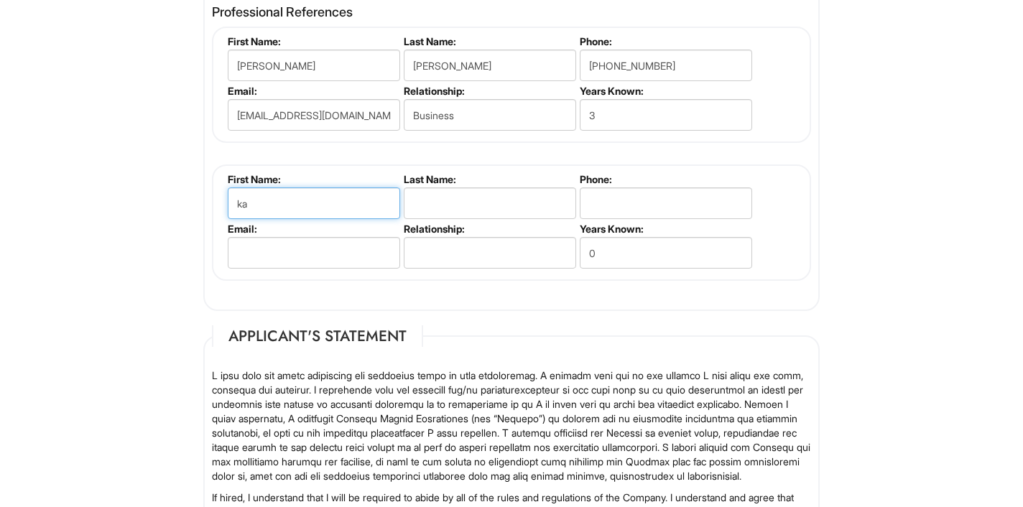
type input "k"
type input "m"
type input "[PERSON_NAME]"
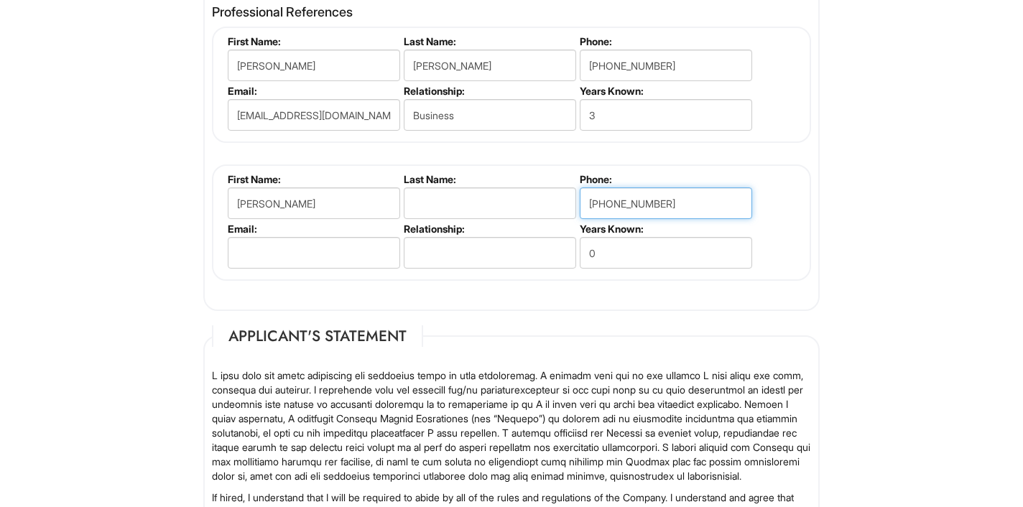
type input "[PHONE_NUMBER]"
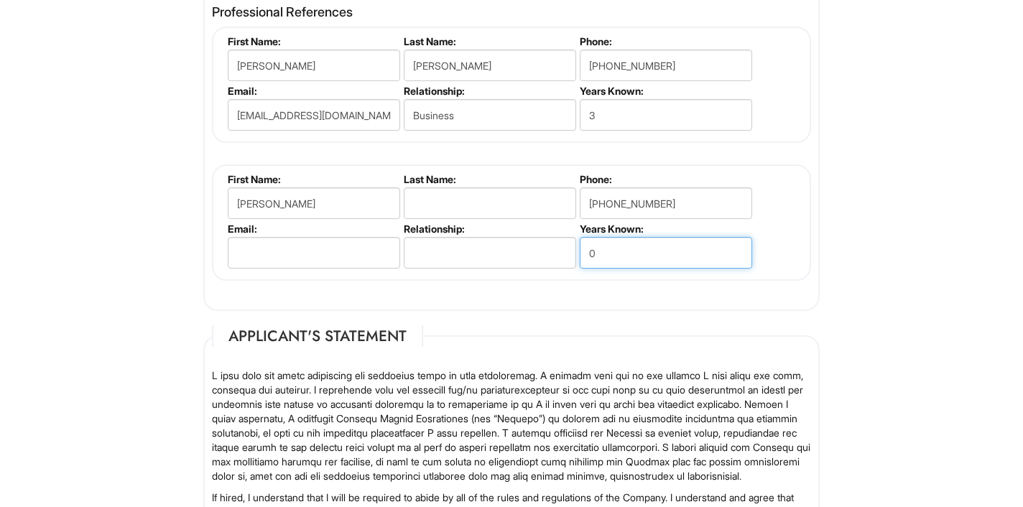
click at [652, 251] on input "0" at bounding box center [666, 253] width 172 height 32
type input "1"
type input "2"
click at [493, 247] on input "text" at bounding box center [490, 253] width 172 height 32
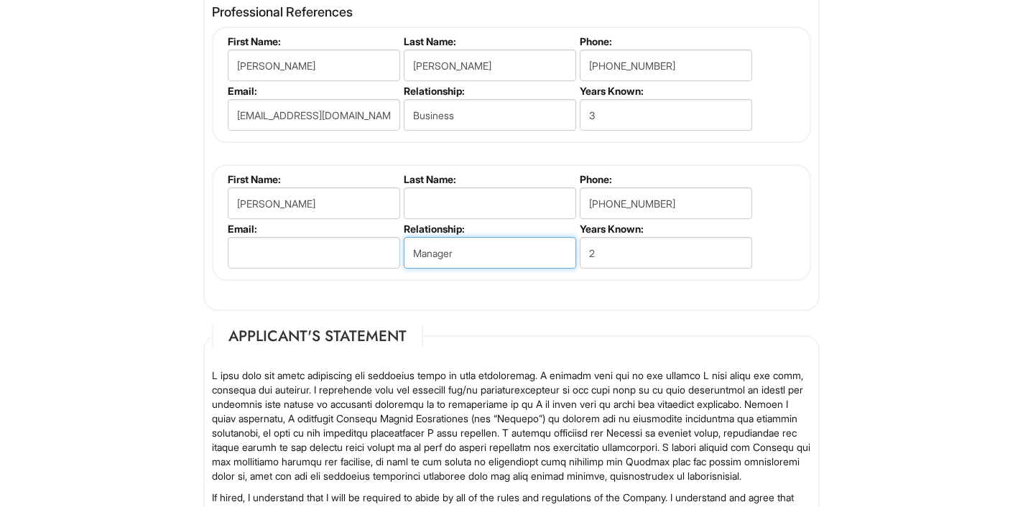
type input "Manager"
click at [632, 237] on input "2" at bounding box center [666, 253] width 172 height 32
click at [626, 274] on fieldset "First Name: [PERSON_NAME] Last Name: Phone: [PHONE_NUMBER] Email: Relationship:…" at bounding box center [511, 223] width 599 height 116
click at [609, 248] on input "2" at bounding box center [666, 253] width 172 height 32
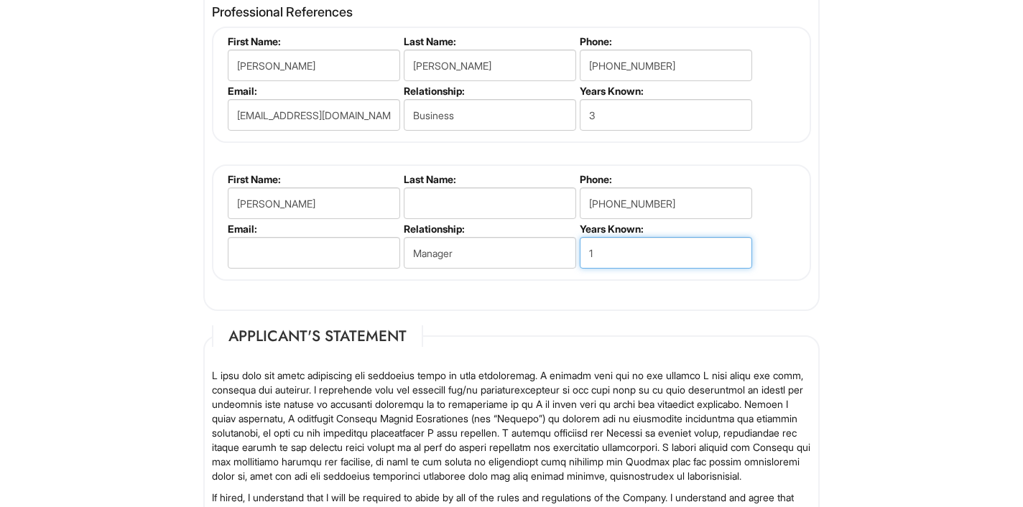
type input "1"
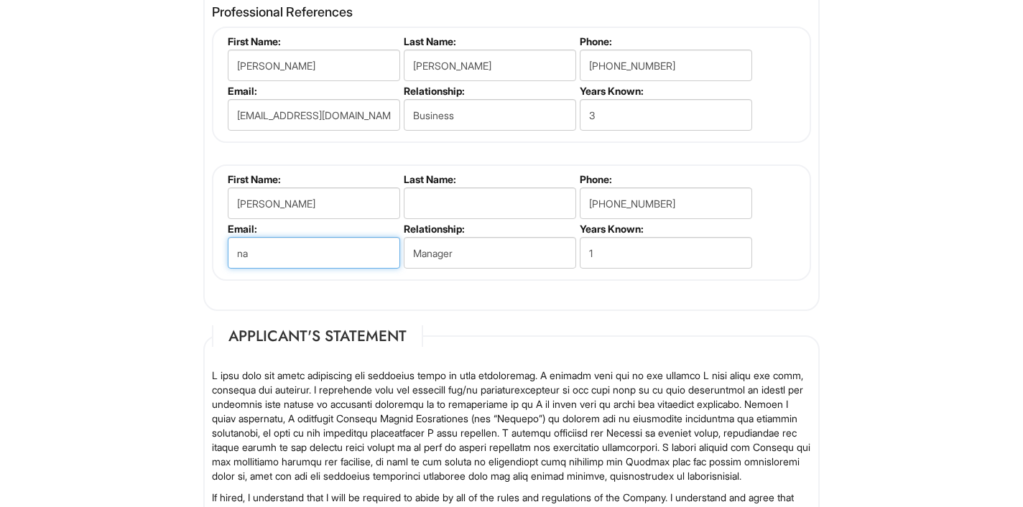
type input "n"
type input "a"
type input "n"
click at [348, 249] on input "email" at bounding box center [314, 253] width 172 height 32
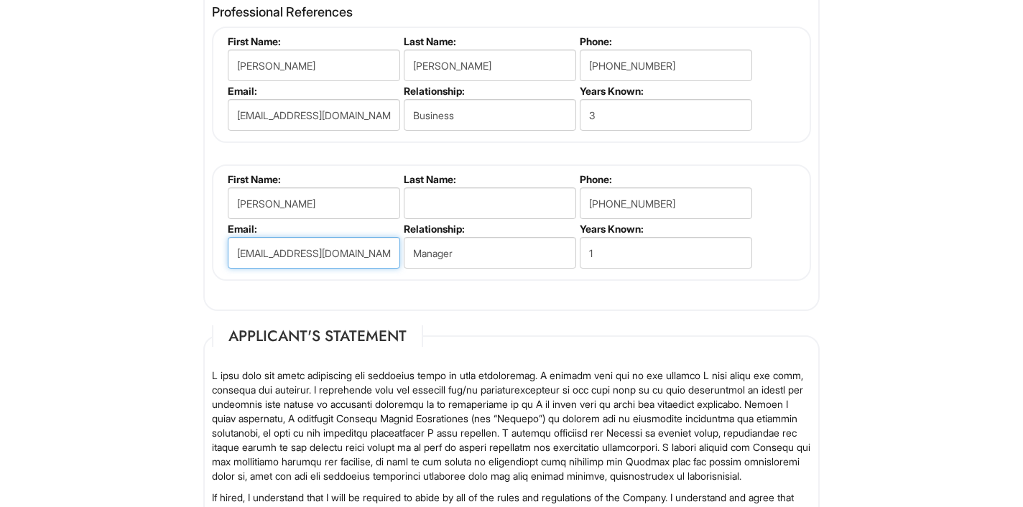
type input "[EMAIL_ADDRESS][DOMAIN_NAME]"
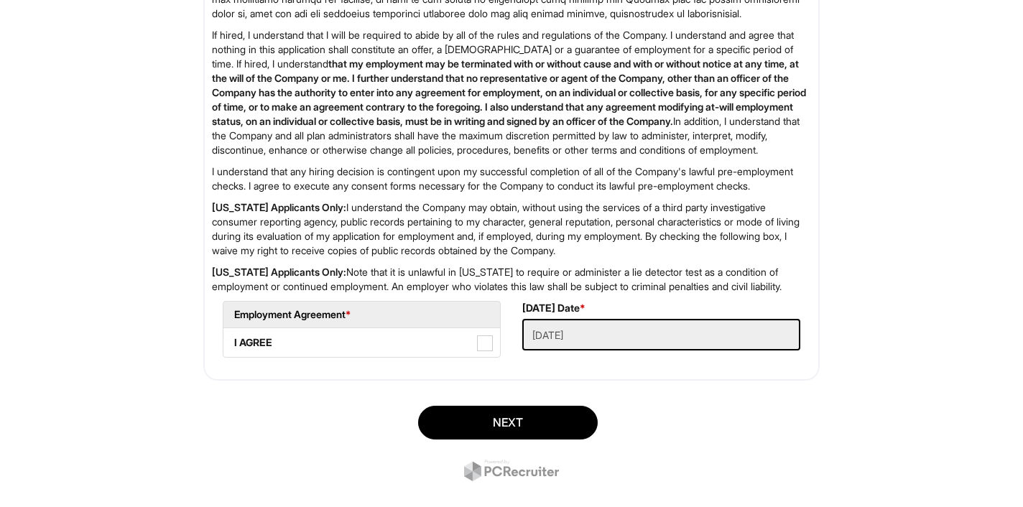
scroll to position [2270, 0]
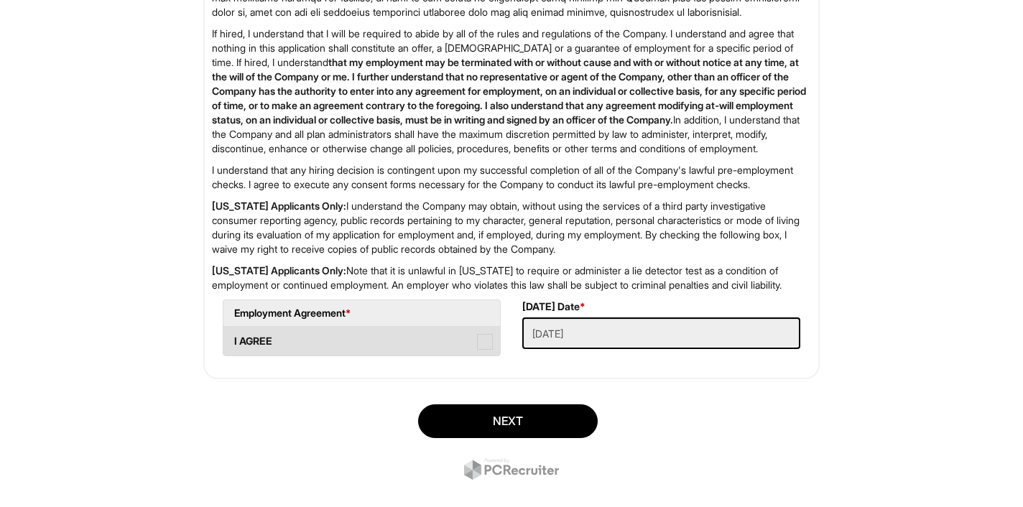
click at [490, 350] on span at bounding box center [485, 342] width 16 height 16
click at [233, 339] on AGREE "I AGREE" at bounding box center [227, 334] width 9 height 9
checkbox AGREE "true"
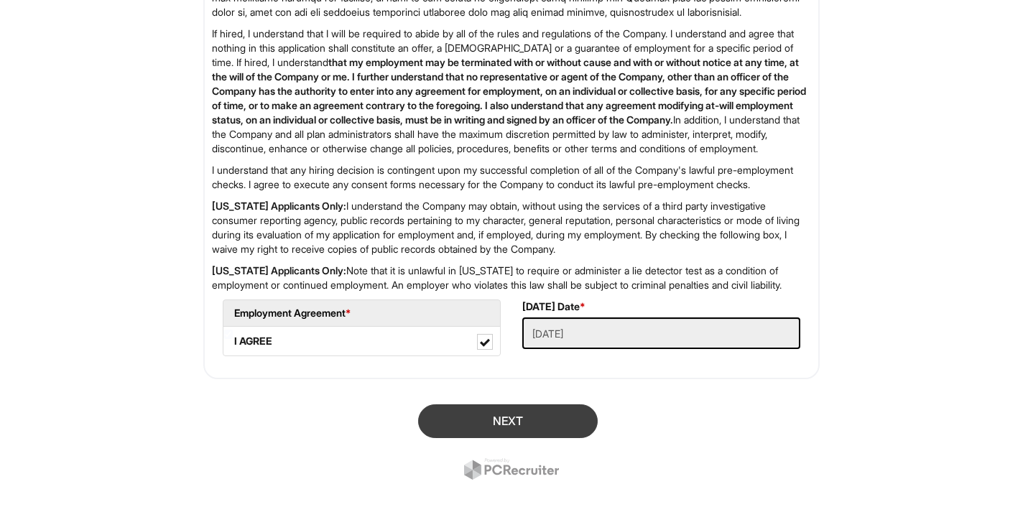
click at [501, 438] on button "Next" at bounding box center [508, 421] width 180 height 34
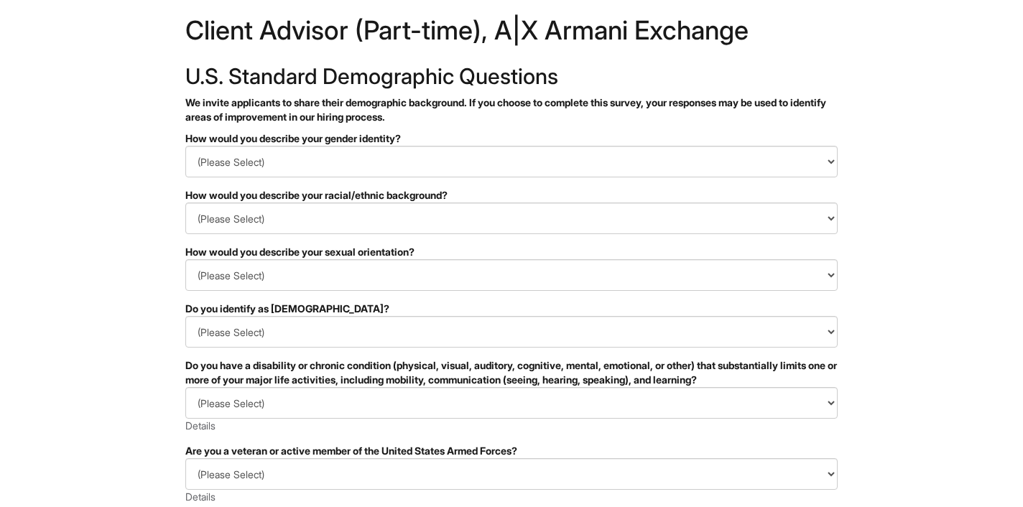
scroll to position [27, 0]
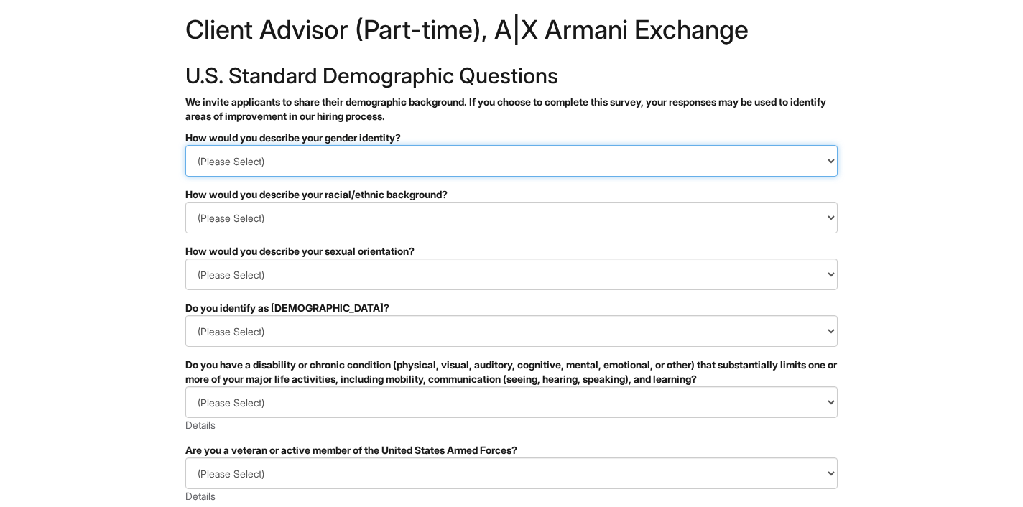
select select "Woman"
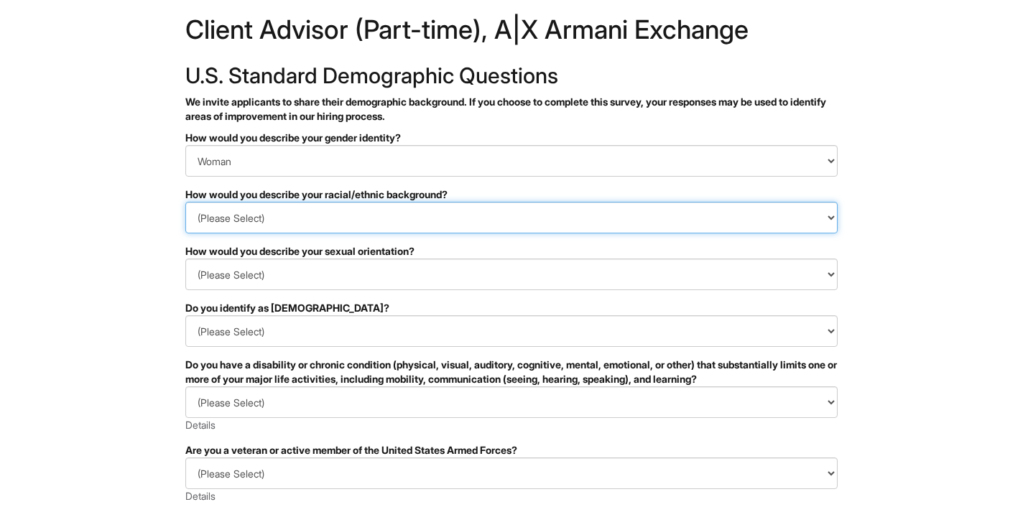
select select "White or European"
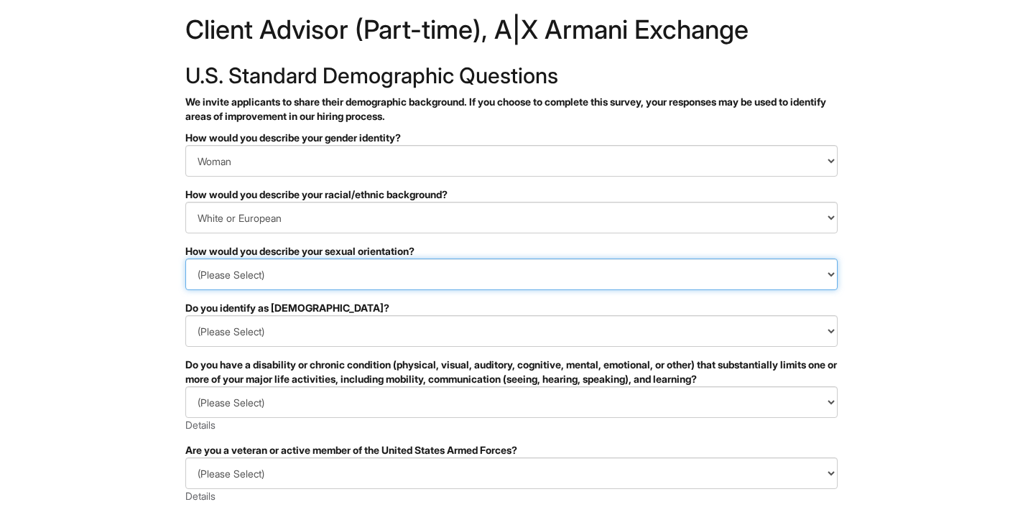
select select "Heterosexual"
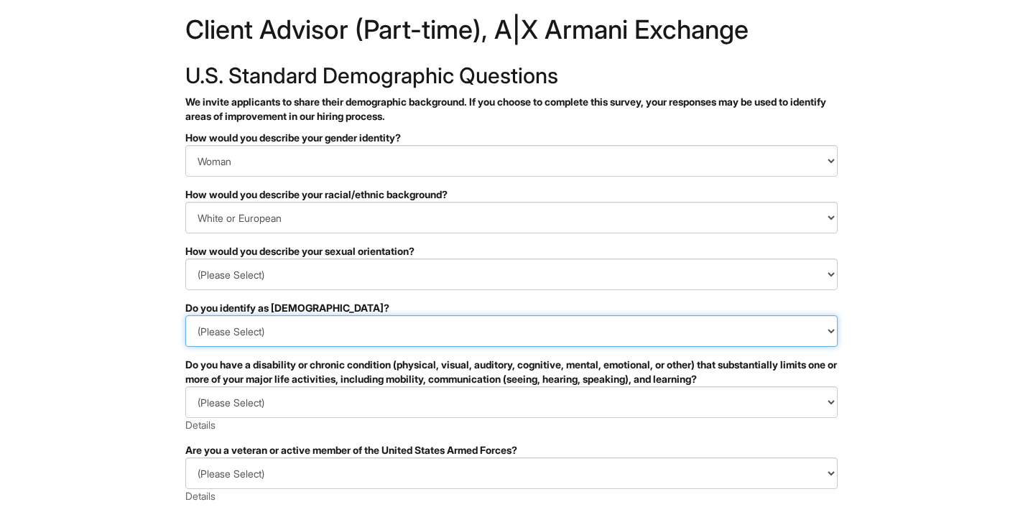
select select "No"
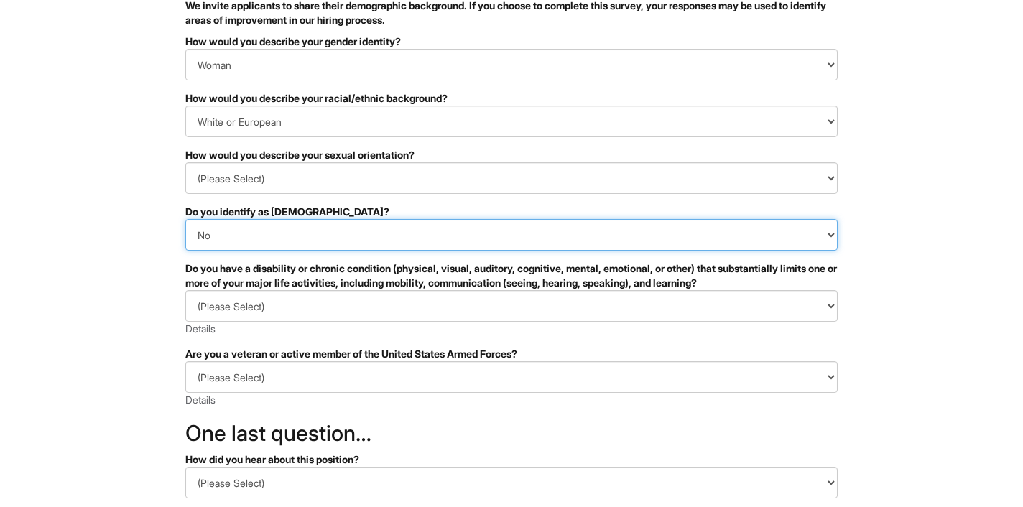
scroll to position [126, 0]
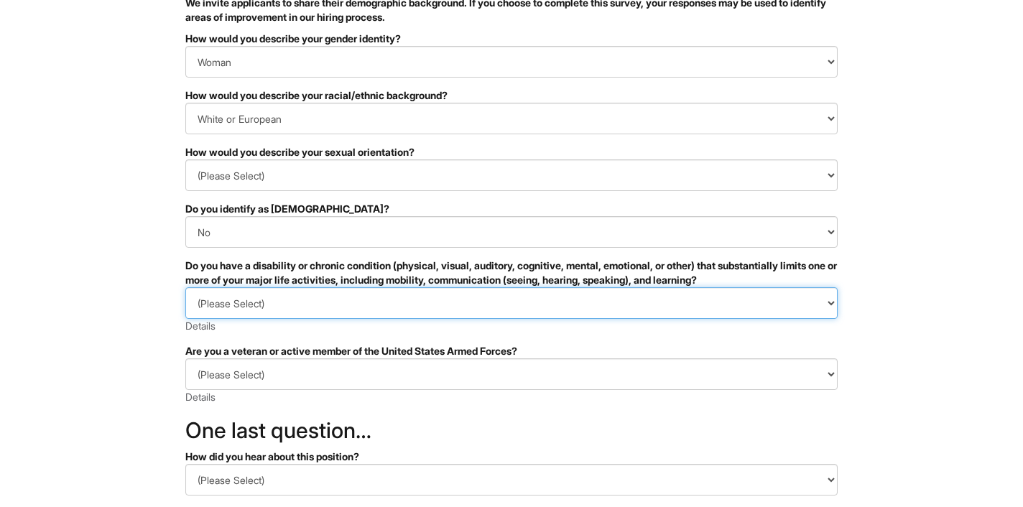
select select "NO, I DON'T HAVE A DISABILITY"
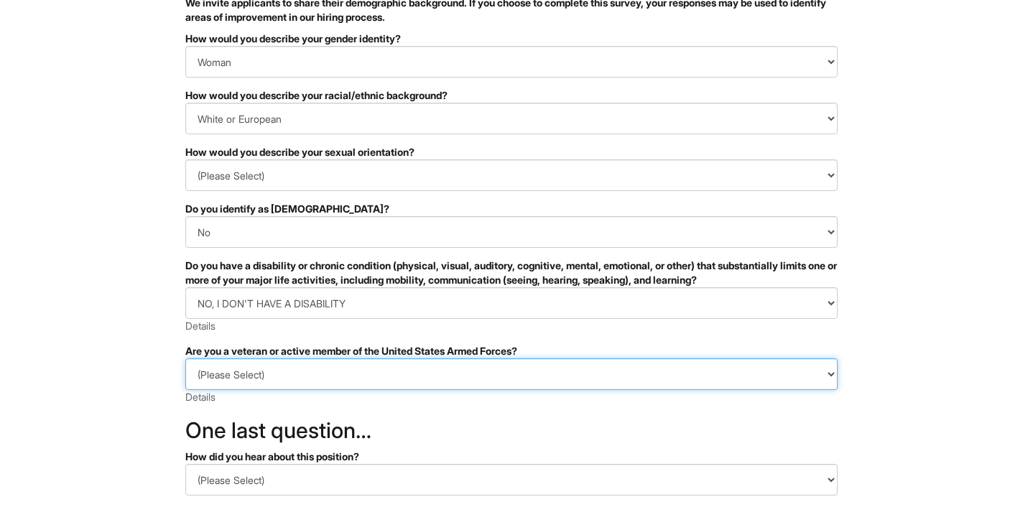
select select "I AM NOT A PROTECTED VETERAN"
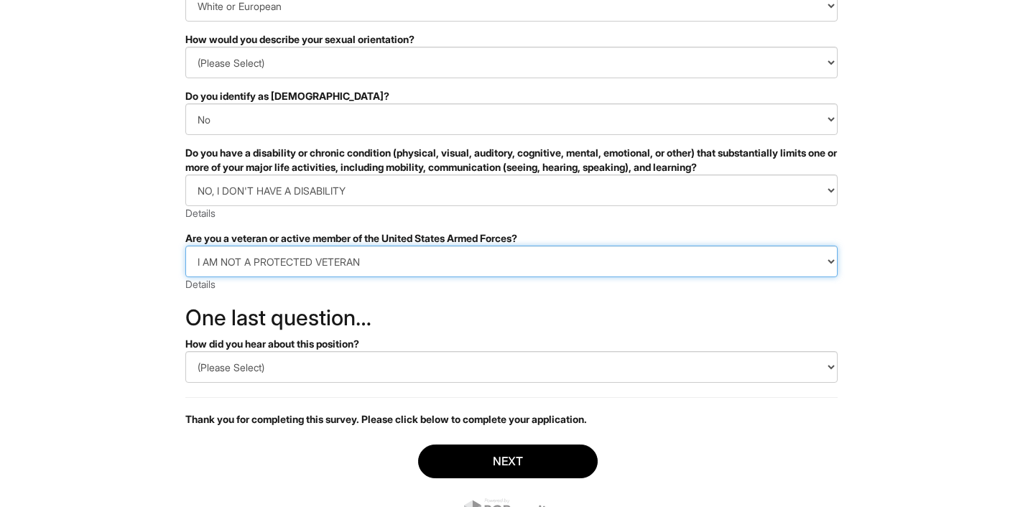
scroll to position [285, 0]
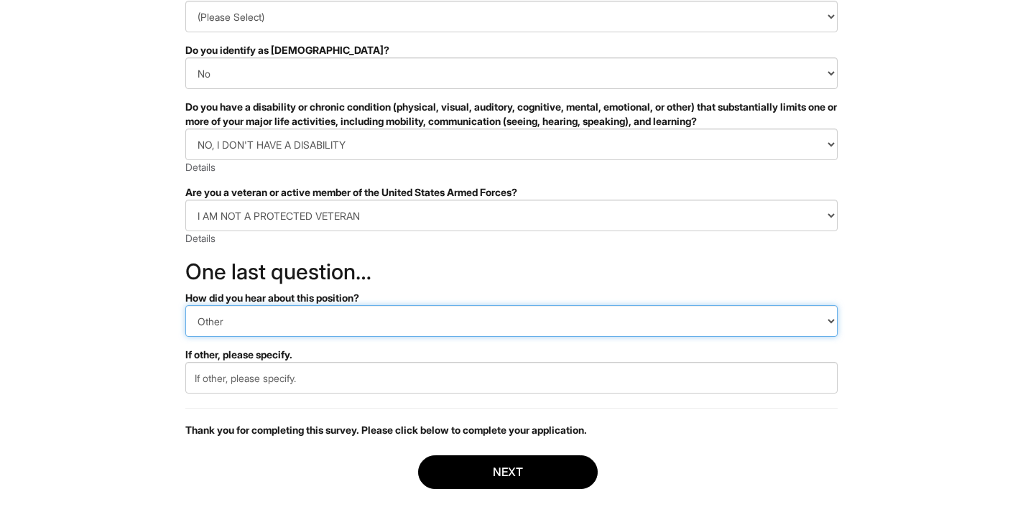
select select "LinkedIn"
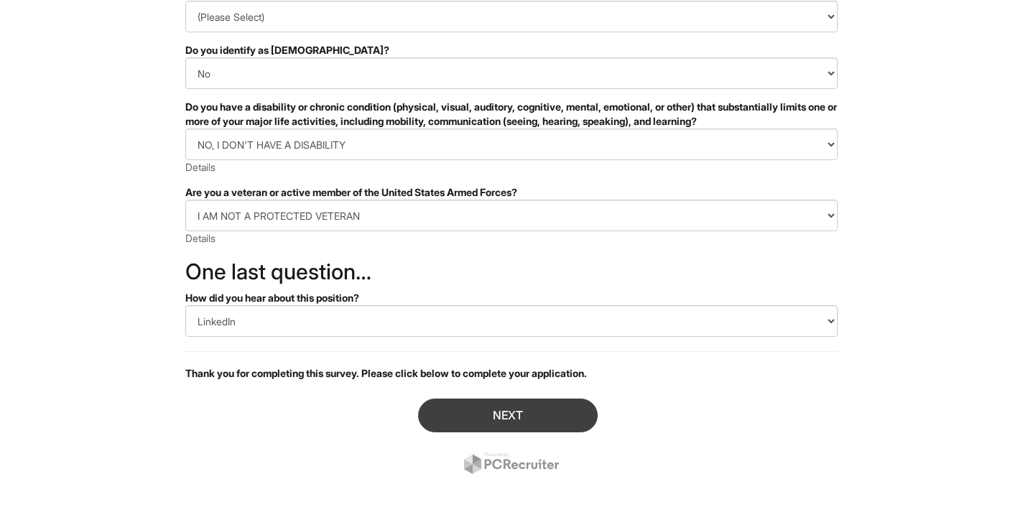
click at [535, 408] on button "Next" at bounding box center [508, 416] width 180 height 34
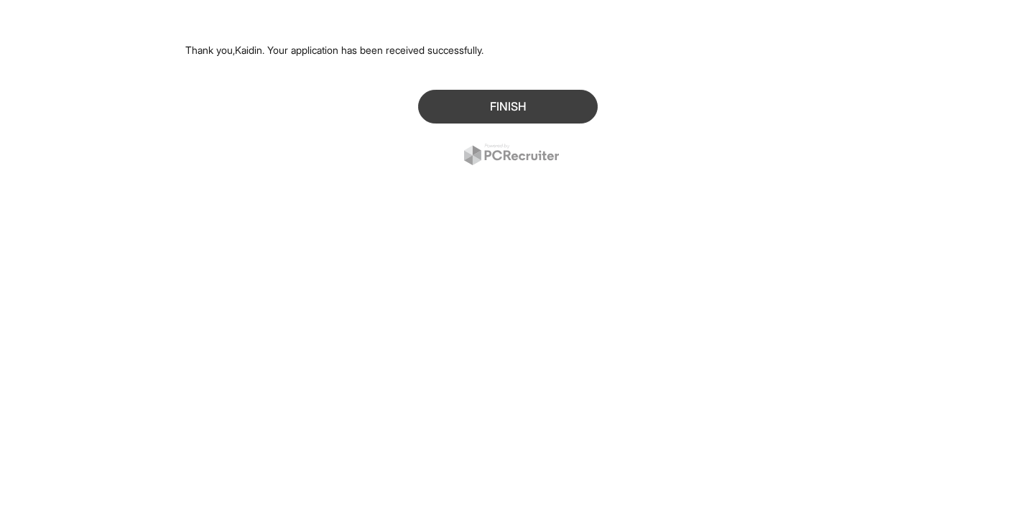
click at [517, 111] on button "Finish" at bounding box center [508, 107] width 180 height 34
